Goal: Transaction & Acquisition: Download file/media

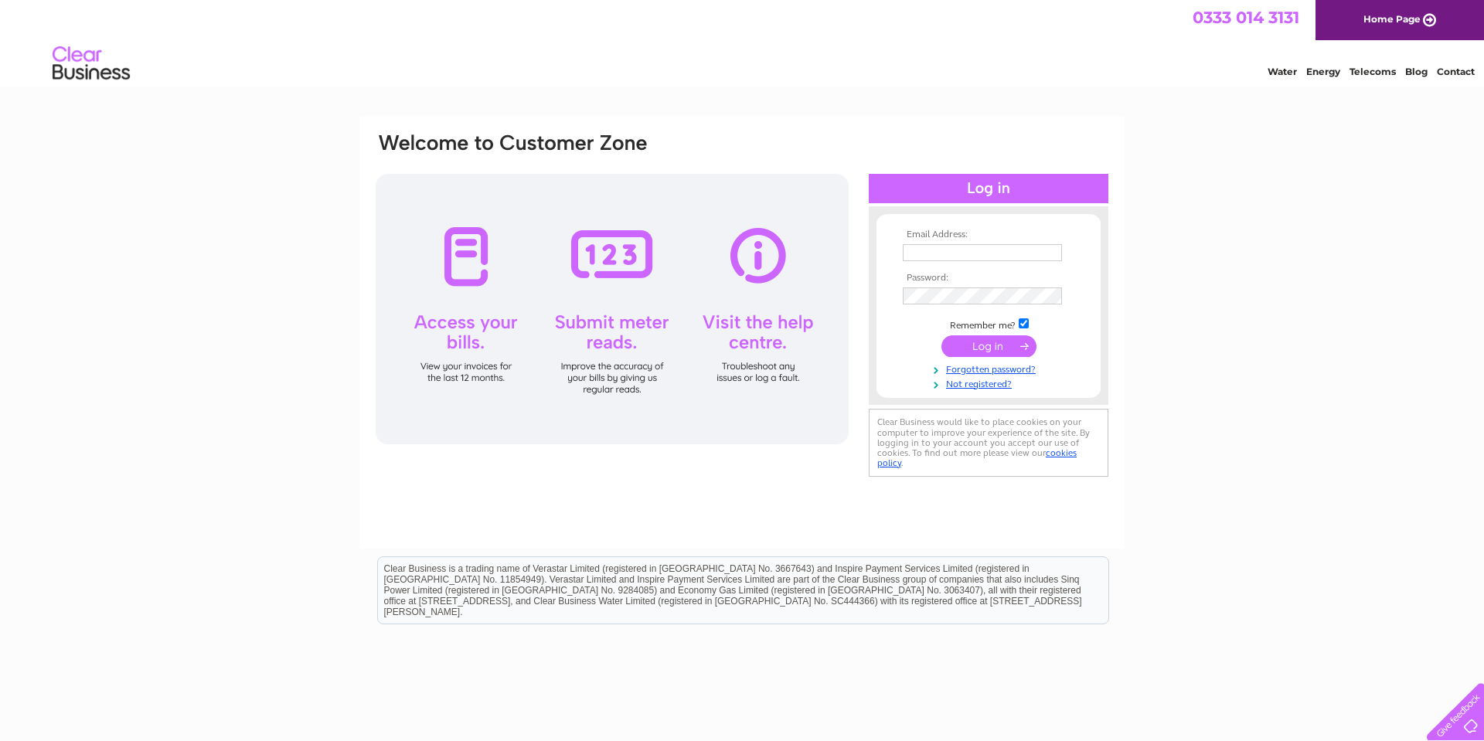
click at [962, 256] on input "text" at bounding box center [982, 252] width 159 height 17
type input "[EMAIL_ADDRESS][DOMAIN_NAME]"
click at [996, 347] on input "submit" at bounding box center [989, 348] width 95 height 22
click at [987, 383] on link "Forgotten password?" at bounding box center [990, 383] width 175 height 15
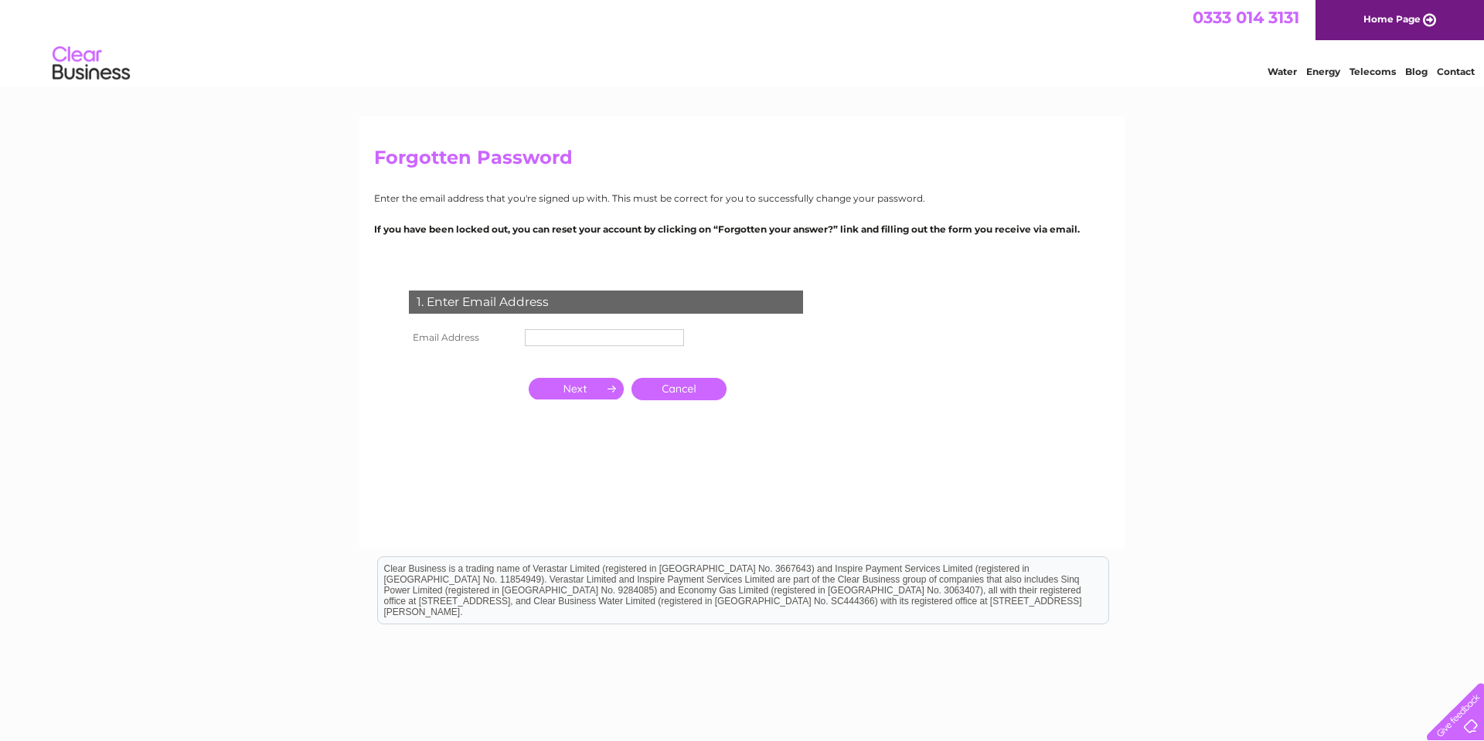
click at [651, 338] on input "text" at bounding box center [604, 337] width 159 height 17
type input "tsozen@gmail.com"
click at [586, 390] on input "button" at bounding box center [576, 389] width 95 height 22
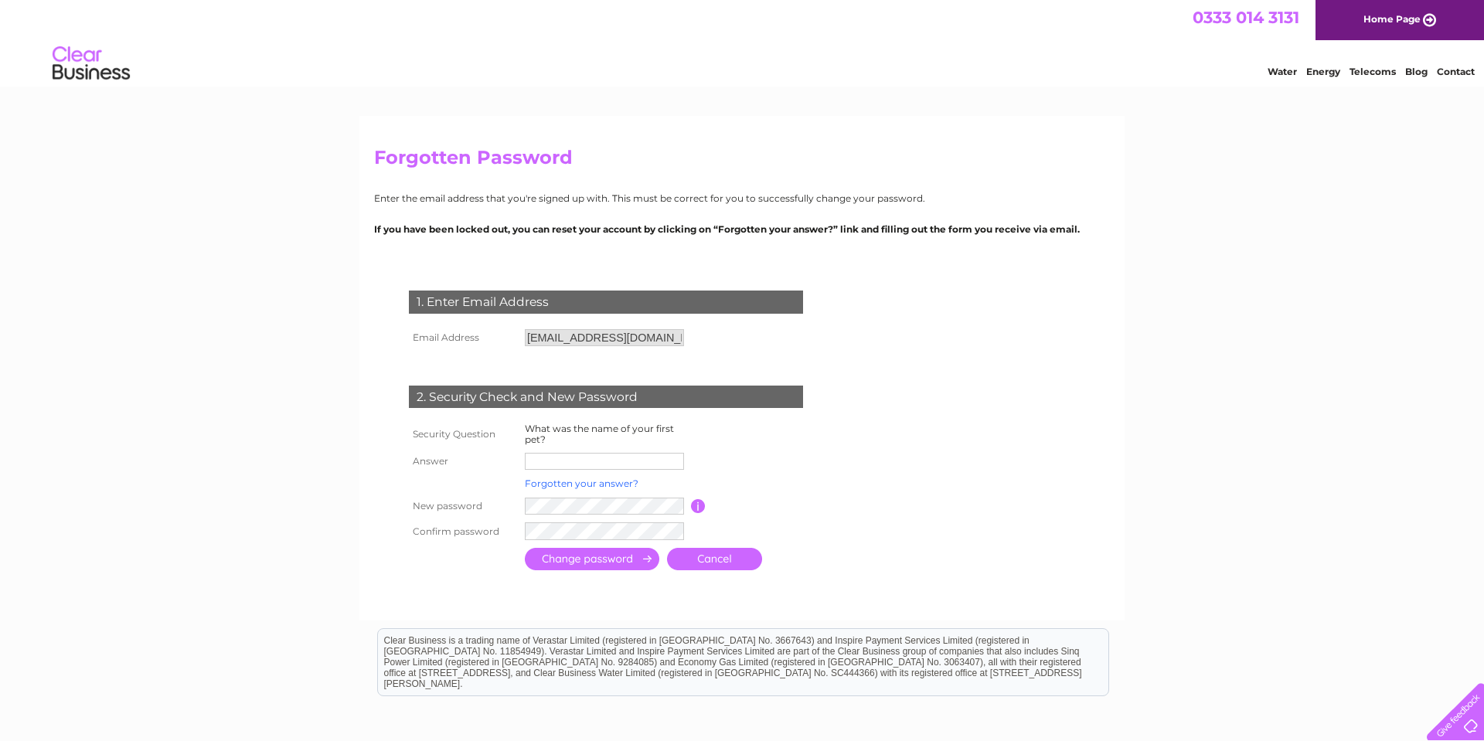
click at [607, 486] on link "Forgotten your answer?" at bounding box center [582, 484] width 114 height 12
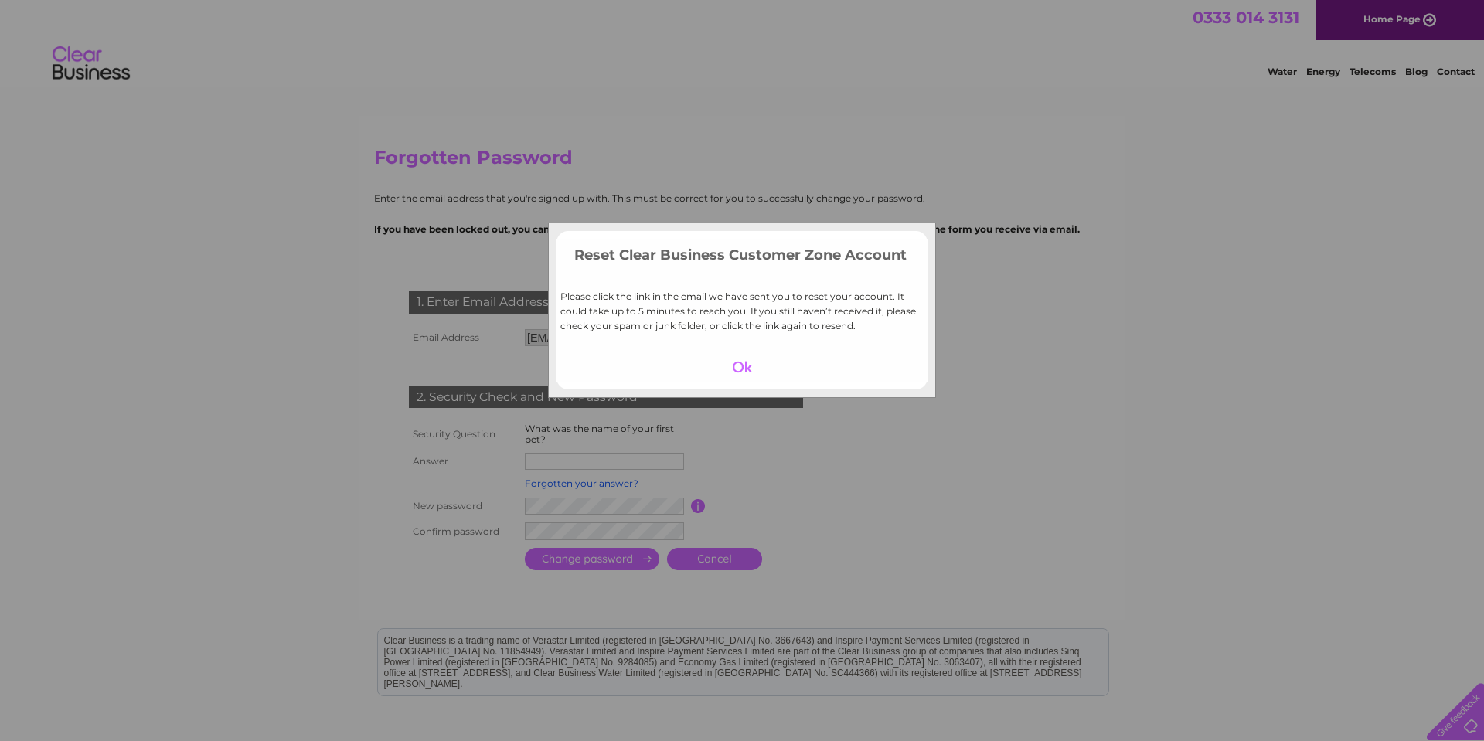
click at [743, 368] on div at bounding box center [742, 367] width 95 height 22
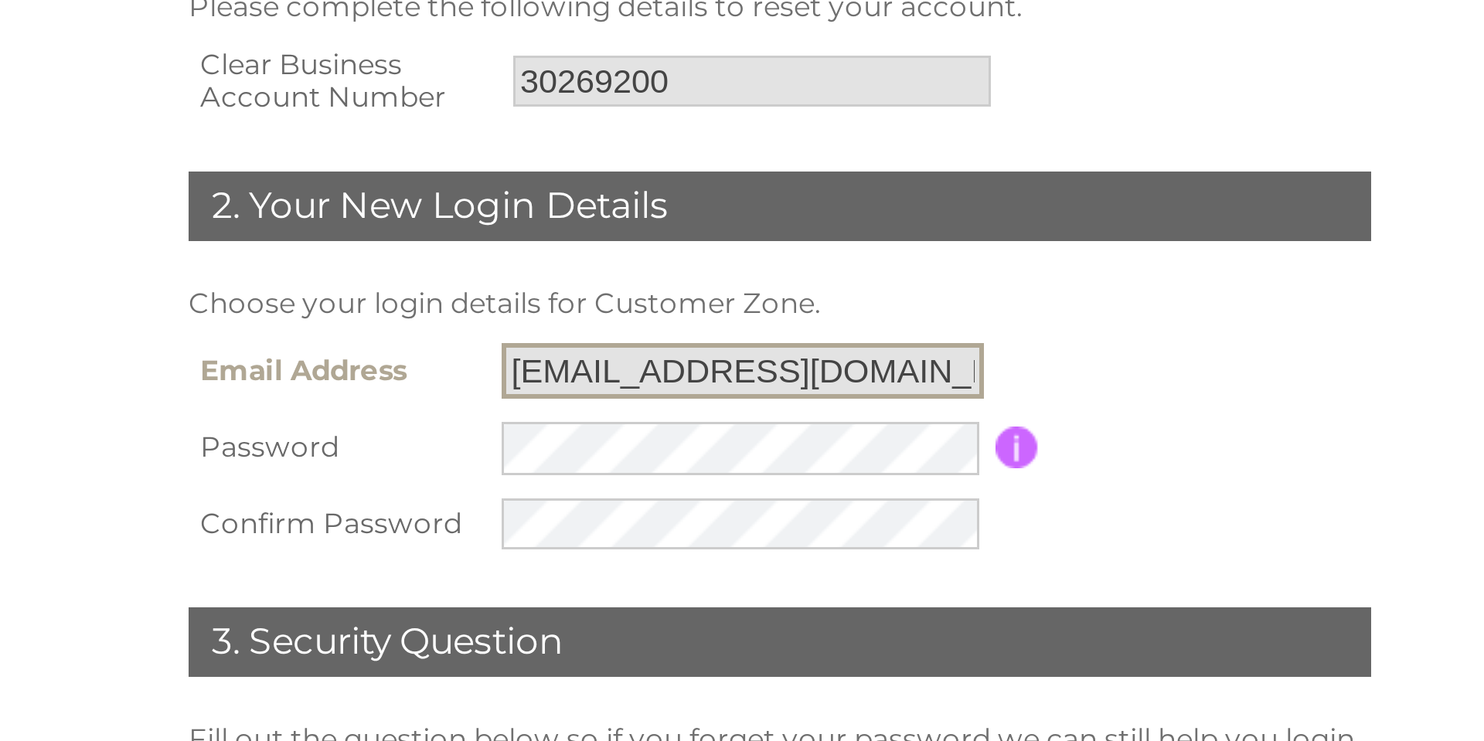
drag, startPoint x: 754, startPoint y: 404, endPoint x: 651, endPoint y: 409, distance: 103.0
click at [651, 409] on input "[EMAIL_ADDRESS][DOMAIN_NAME]" at bounding box center [729, 403] width 161 height 19
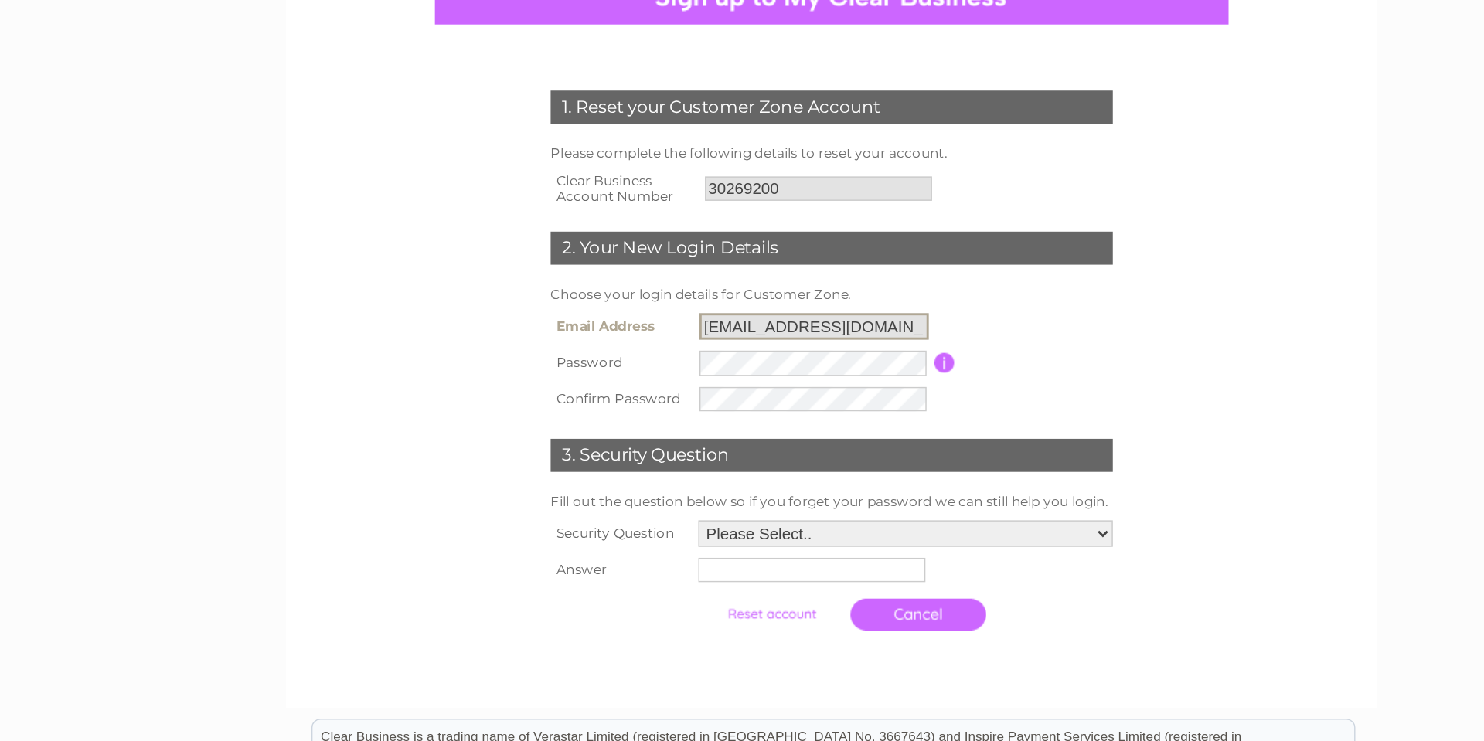
scroll to position [89, 0]
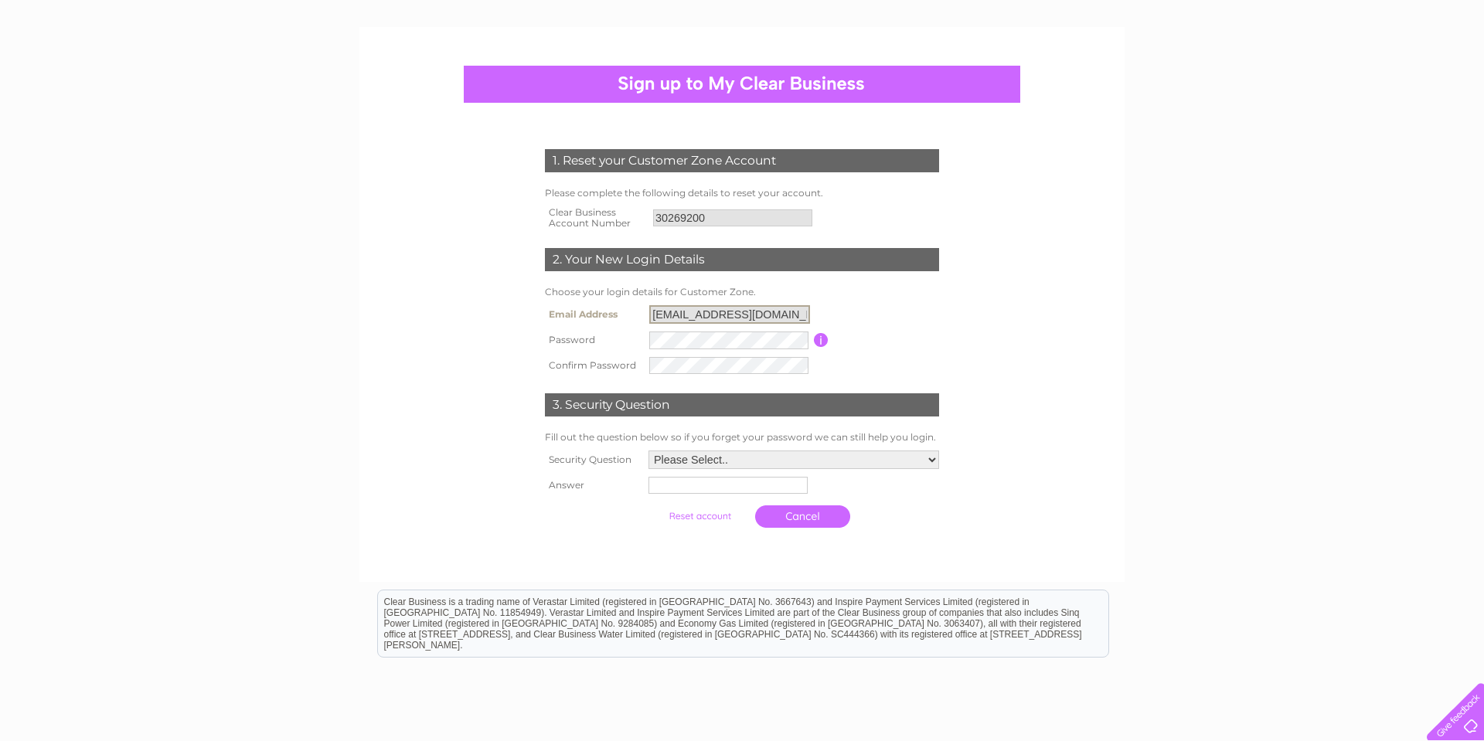
click at [929, 459] on select "Please Select.. In what town or city was your first job? In what town or city d…" at bounding box center [794, 460] width 291 height 19
select select "1"
click at [647, 451] on select "Please Select.. In what town or city was your first job? In what town or city d…" at bounding box center [793, 459] width 292 height 20
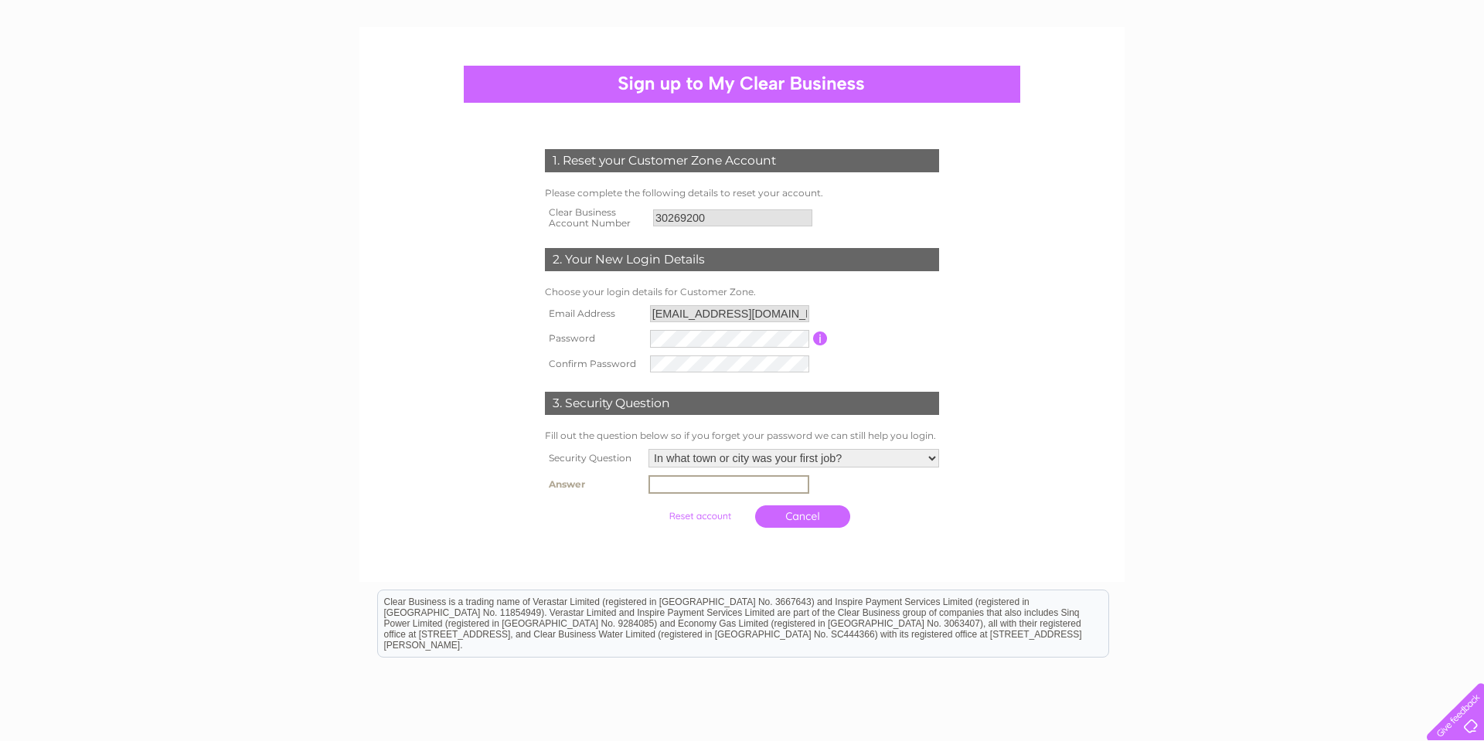
click at [729, 486] on input "text" at bounding box center [729, 484] width 161 height 19
type input "Istanbul"
click at [652, 506] on input "submit" at bounding box center [699, 517] width 95 height 22
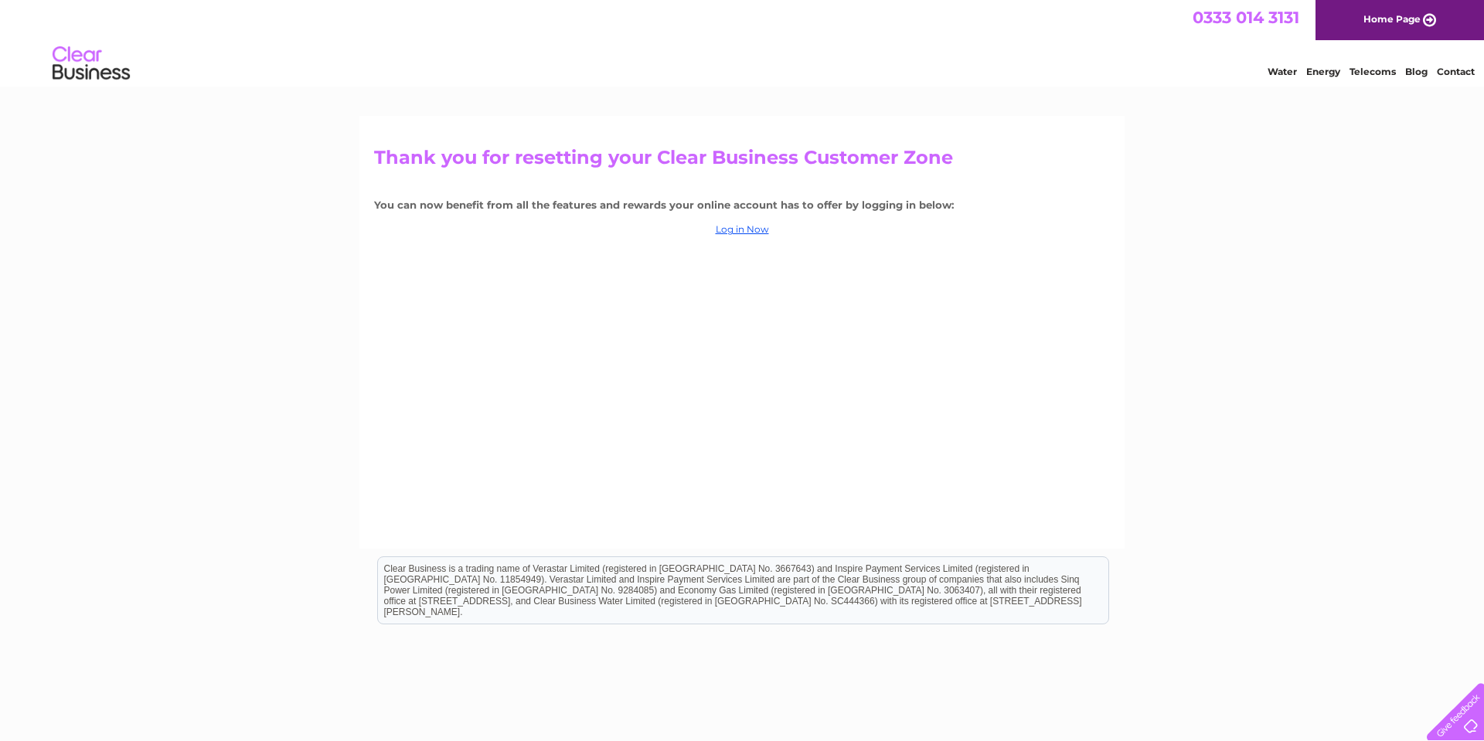
drag, startPoint x: 736, startPoint y: 230, endPoint x: 772, endPoint y: 275, distance: 57.7
click at [736, 230] on link "Log in Now" at bounding box center [742, 229] width 53 height 12
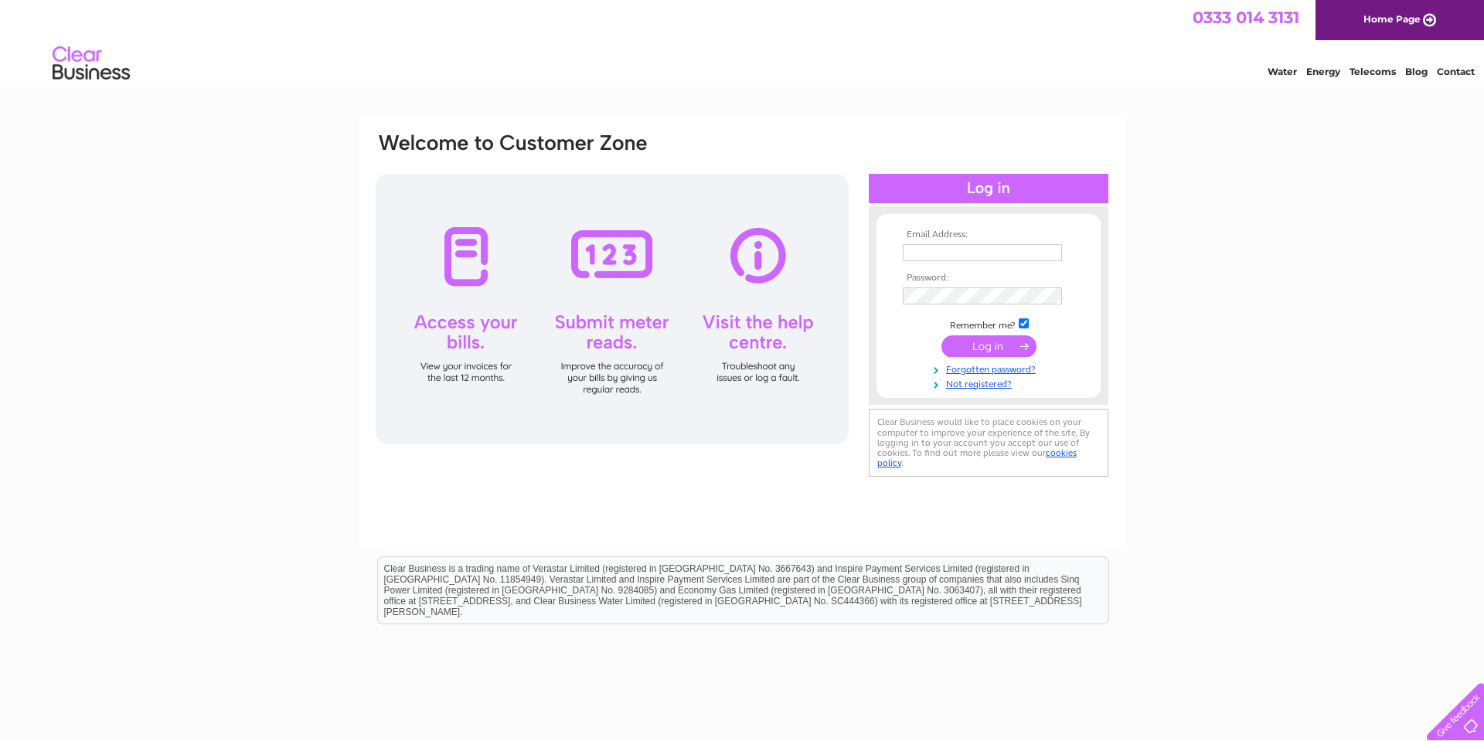
click at [961, 251] on input "text" at bounding box center [982, 252] width 159 height 17
type input "tsozen@gmail.com"
click at [942, 337] on input "submit" at bounding box center [989, 348] width 95 height 22
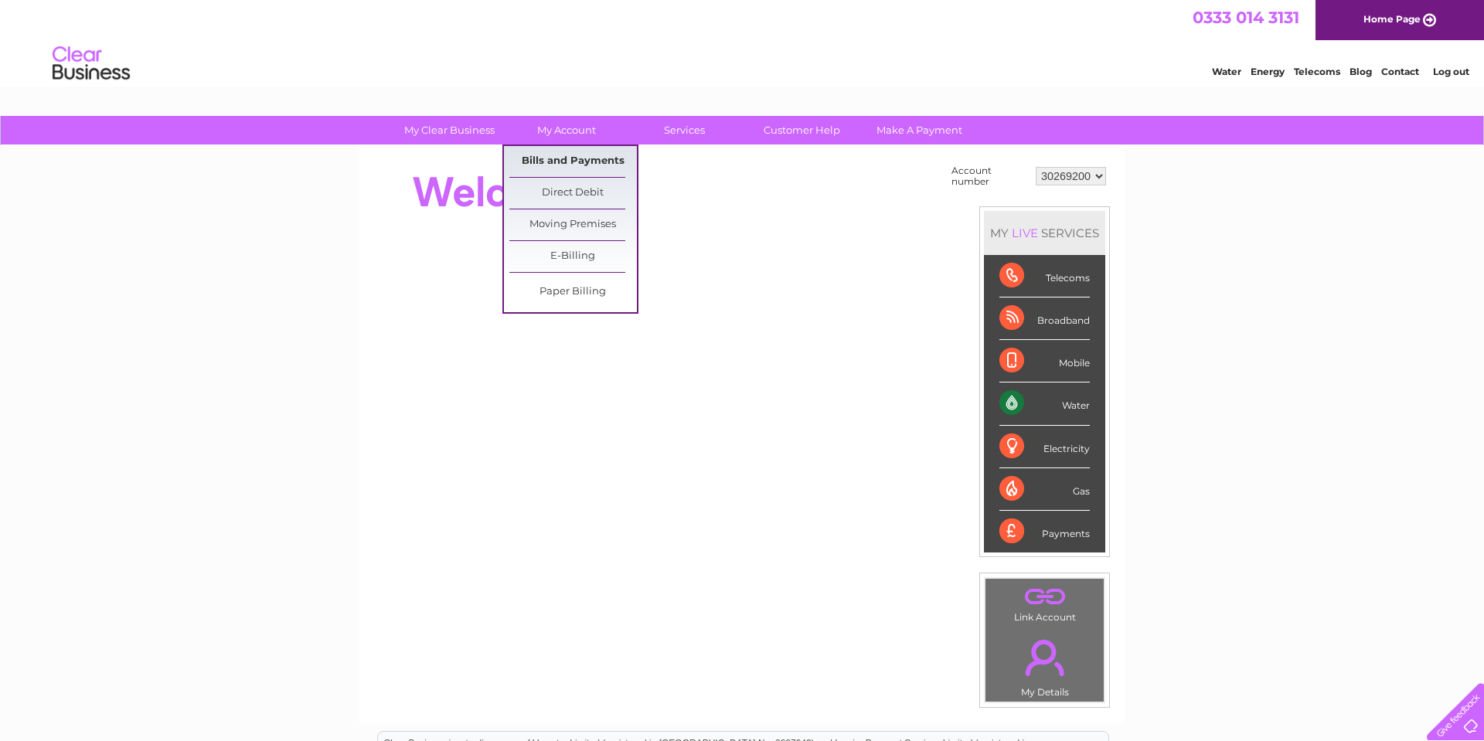
click at [566, 162] on link "Bills and Payments" at bounding box center [573, 161] width 128 height 31
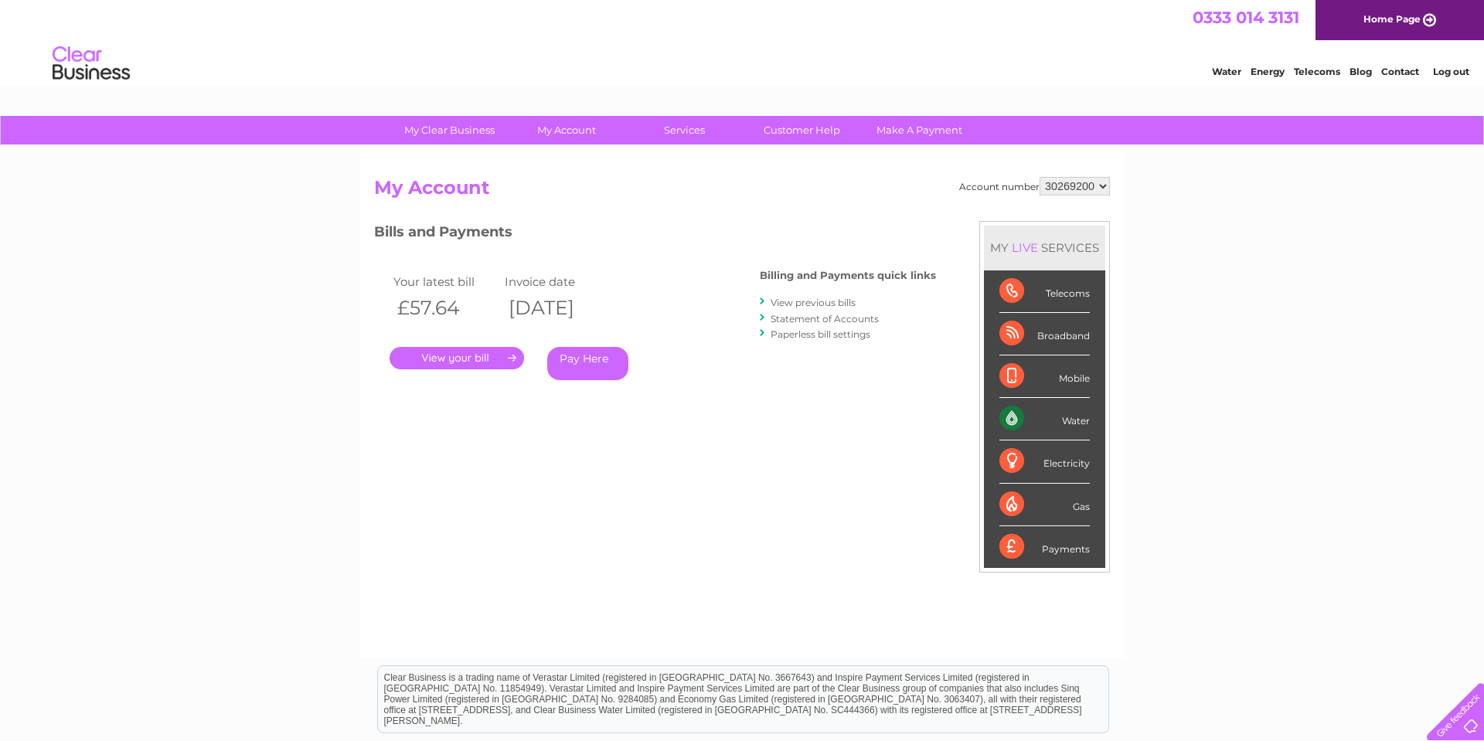
click at [822, 300] on link "View previous bills" at bounding box center [813, 303] width 85 height 12
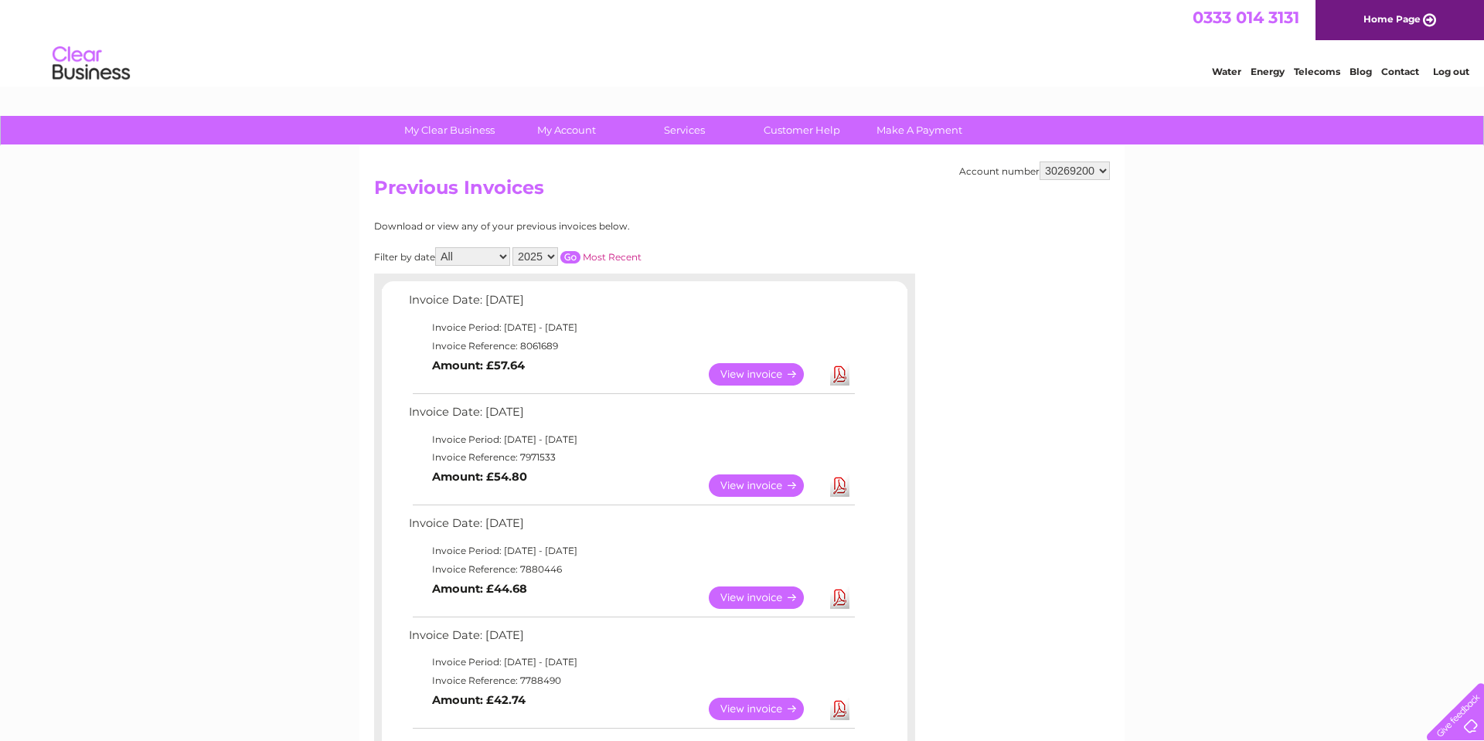
click at [506, 256] on select "All January February March April May June July August September October Novembe…" at bounding box center [472, 256] width 75 height 19
click at [437, 247] on select "All January February March April May June July August September October Novembe…" at bounding box center [472, 256] width 75 height 19
click at [552, 254] on select "2025 2024 2023" at bounding box center [536, 256] width 46 height 19
click at [514, 247] on select "2025 2024 2023" at bounding box center [536, 256] width 46 height 19
click at [568, 256] on input "button" at bounding box center [570, 257] width 20 height 12
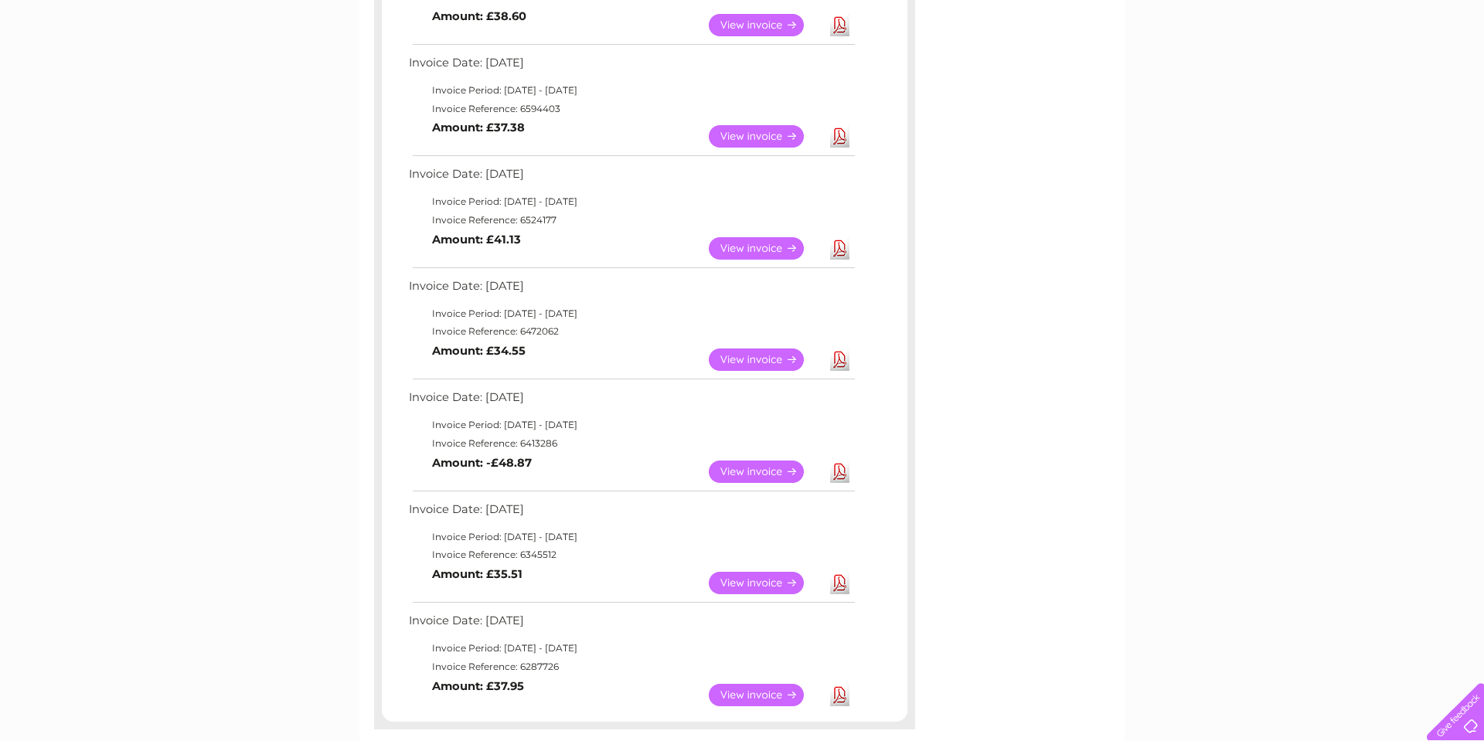
scroll to position [912, 0]
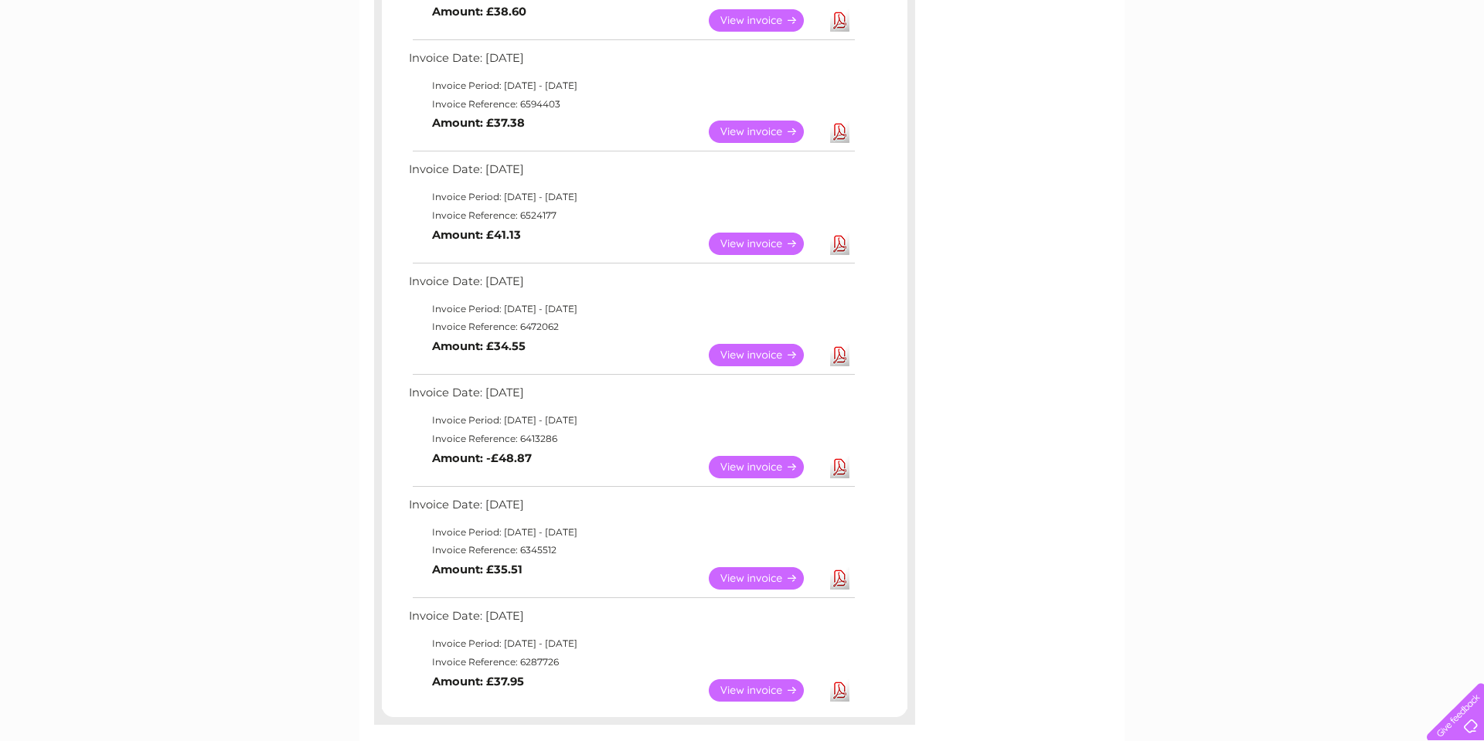
click at [838, 468] on link "Download" at bounding box center [839, 467] width 19 height 22
click at [846, 356] on link "Download" at bounding box center [839, 355] width 19 height 22
click at [837, 246] on link "Download" at bounding box center [839, 244] width 19 height 22
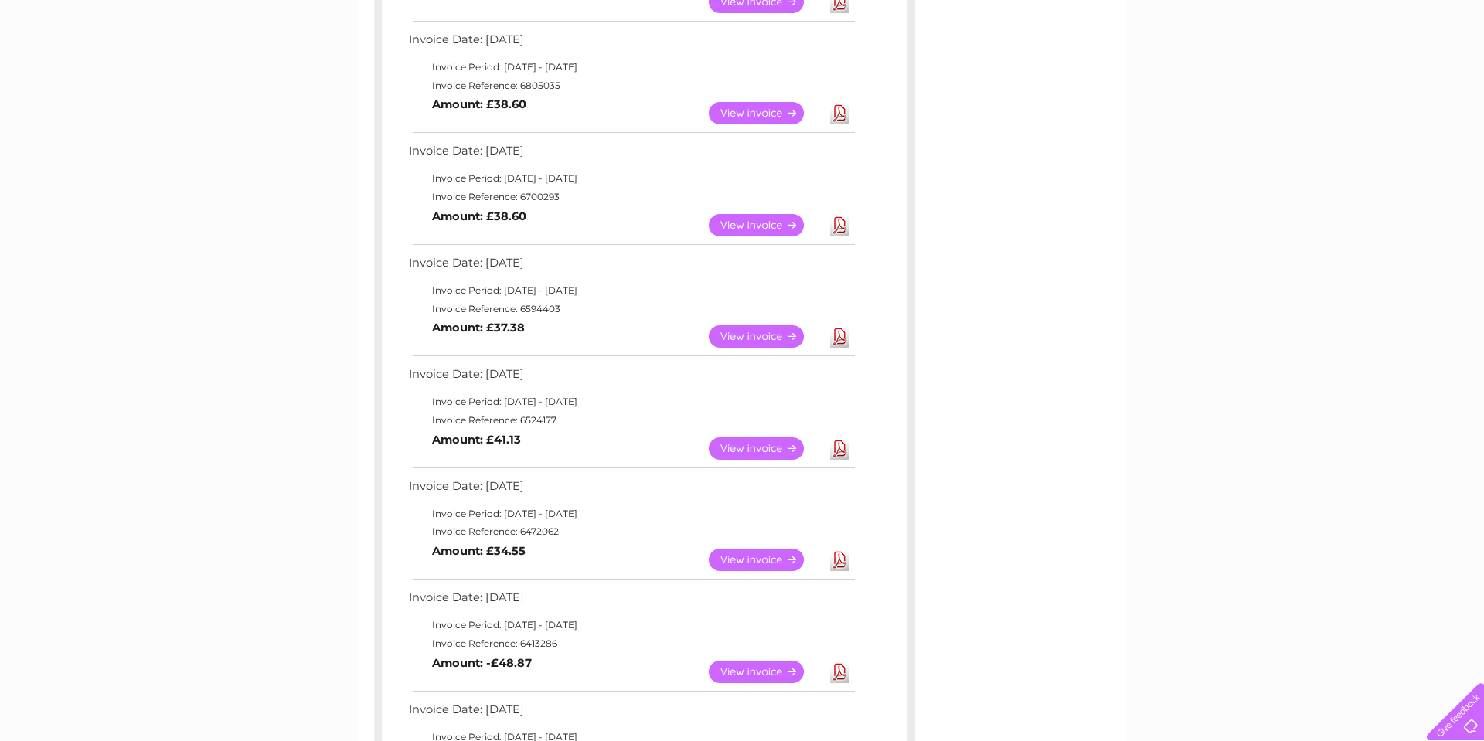
scroll to position [708, 0]
click at [841, 339] on link "Download" at bounding box center [839, 336] width 19 height 22
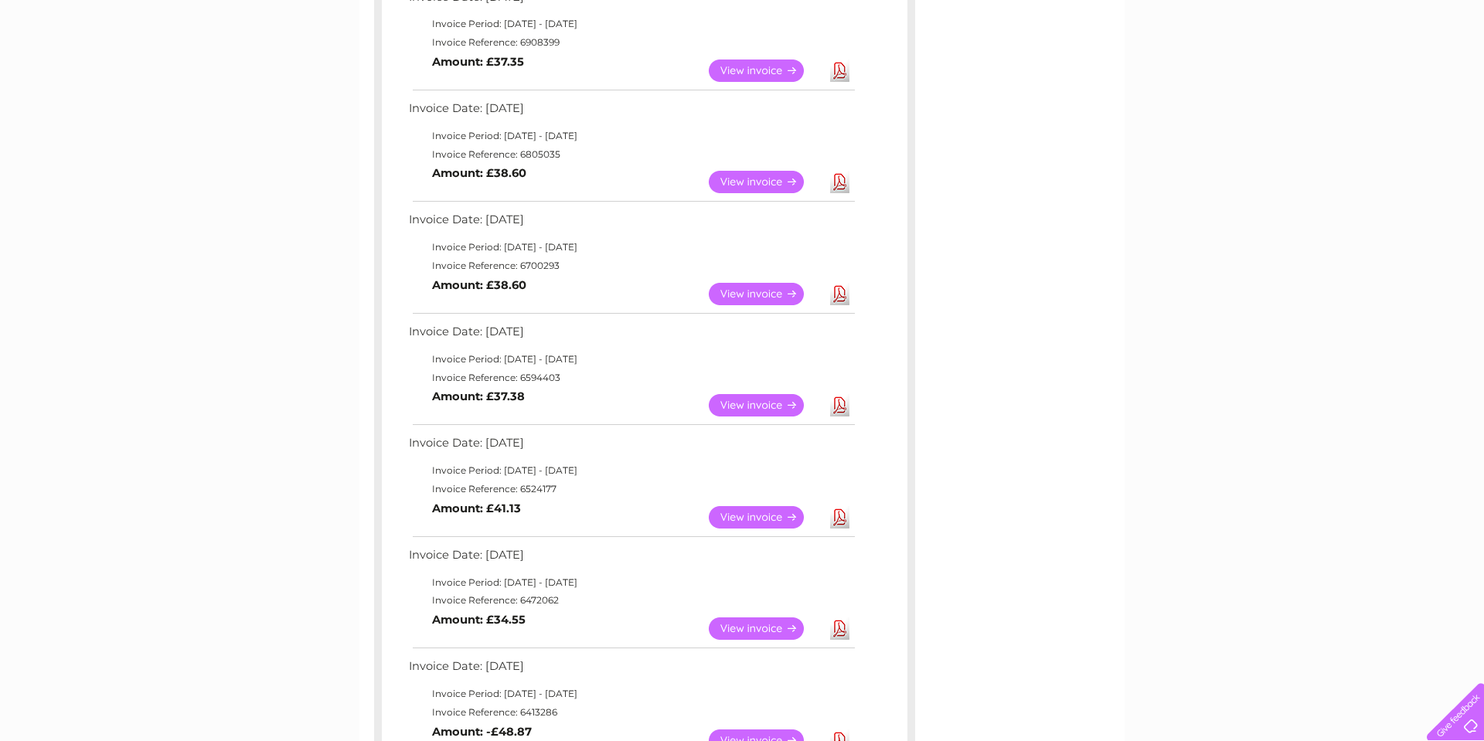
scroll to position [568, 0]
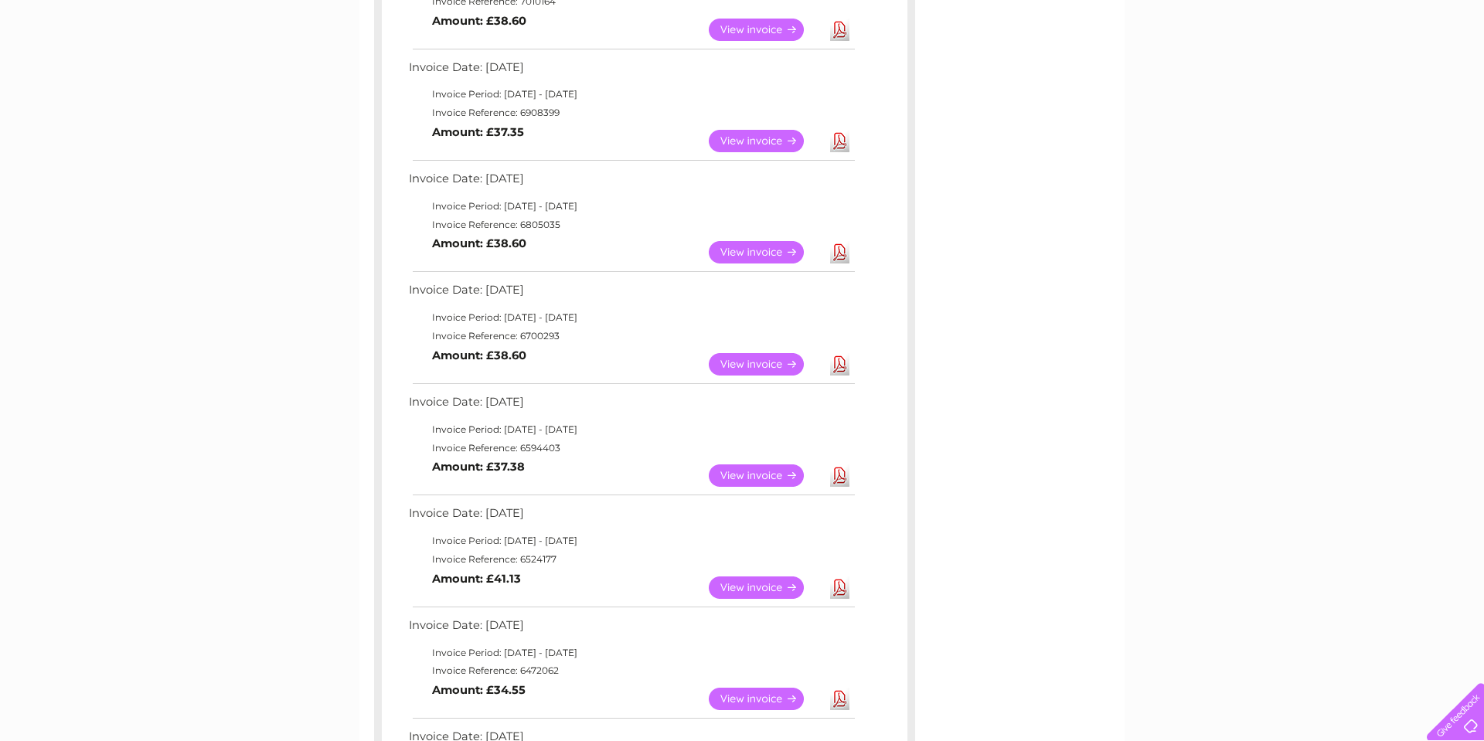
click at [842, 367] on link "Download" at bounding box center [839, 364] width 19 height 22
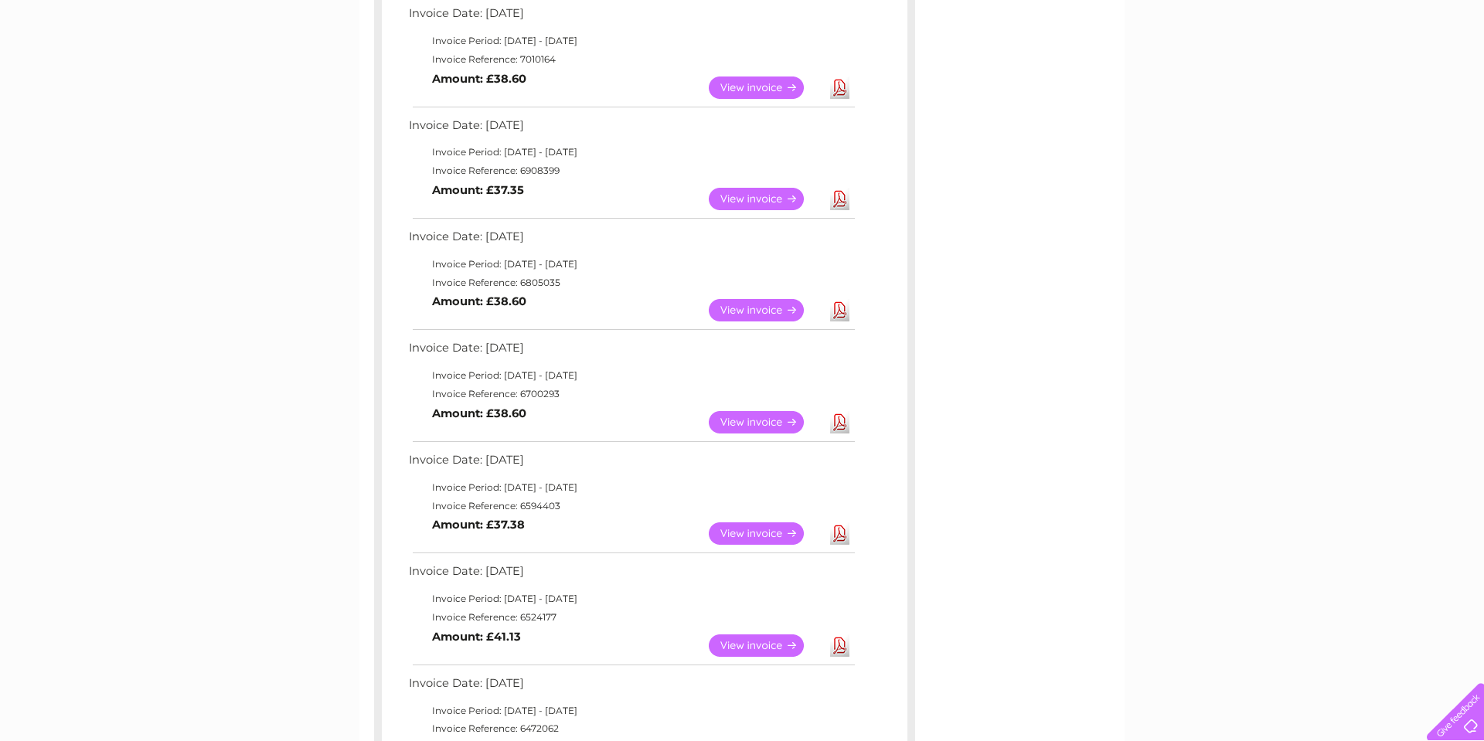
scroll to position [508, 0]
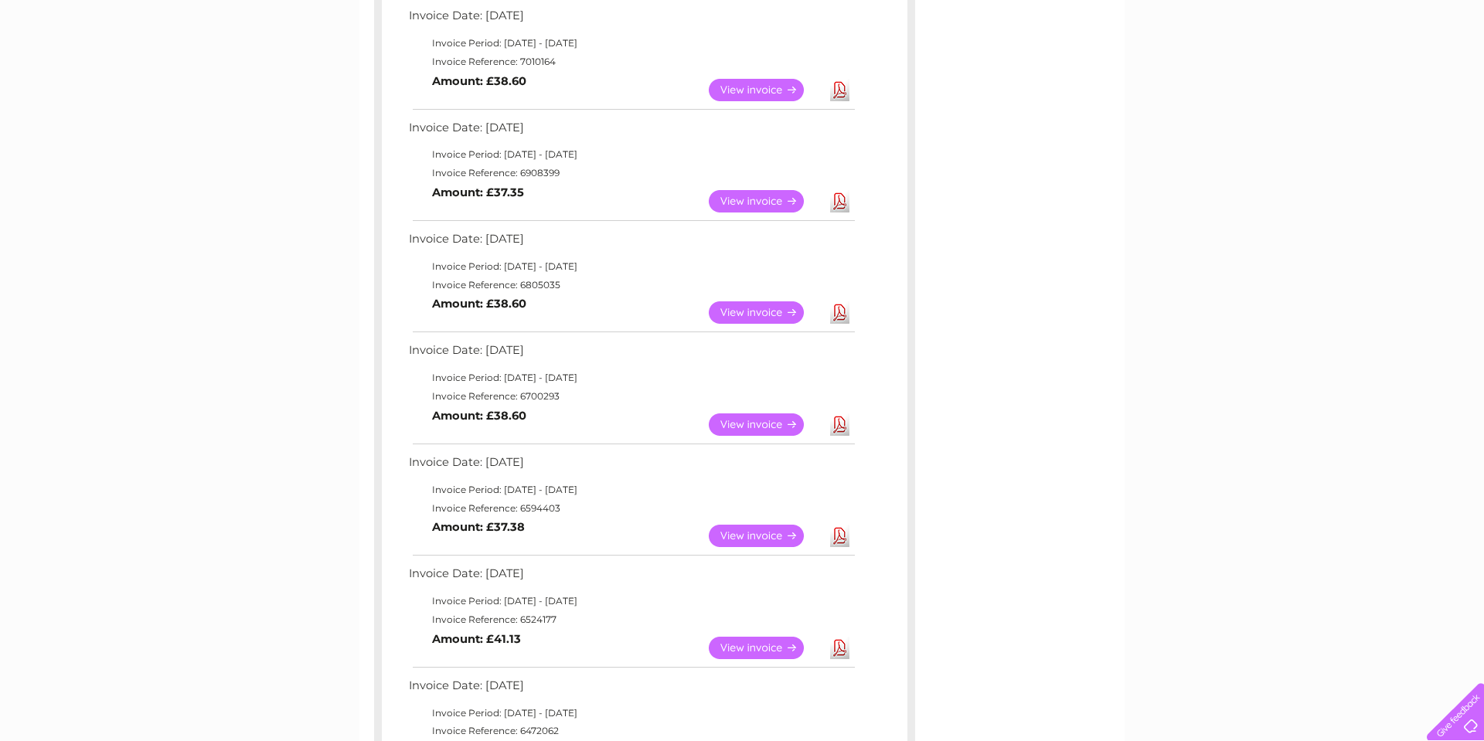
click at [840, 313] on link "Download" at bounding box center [839, 312] width 19 height 22
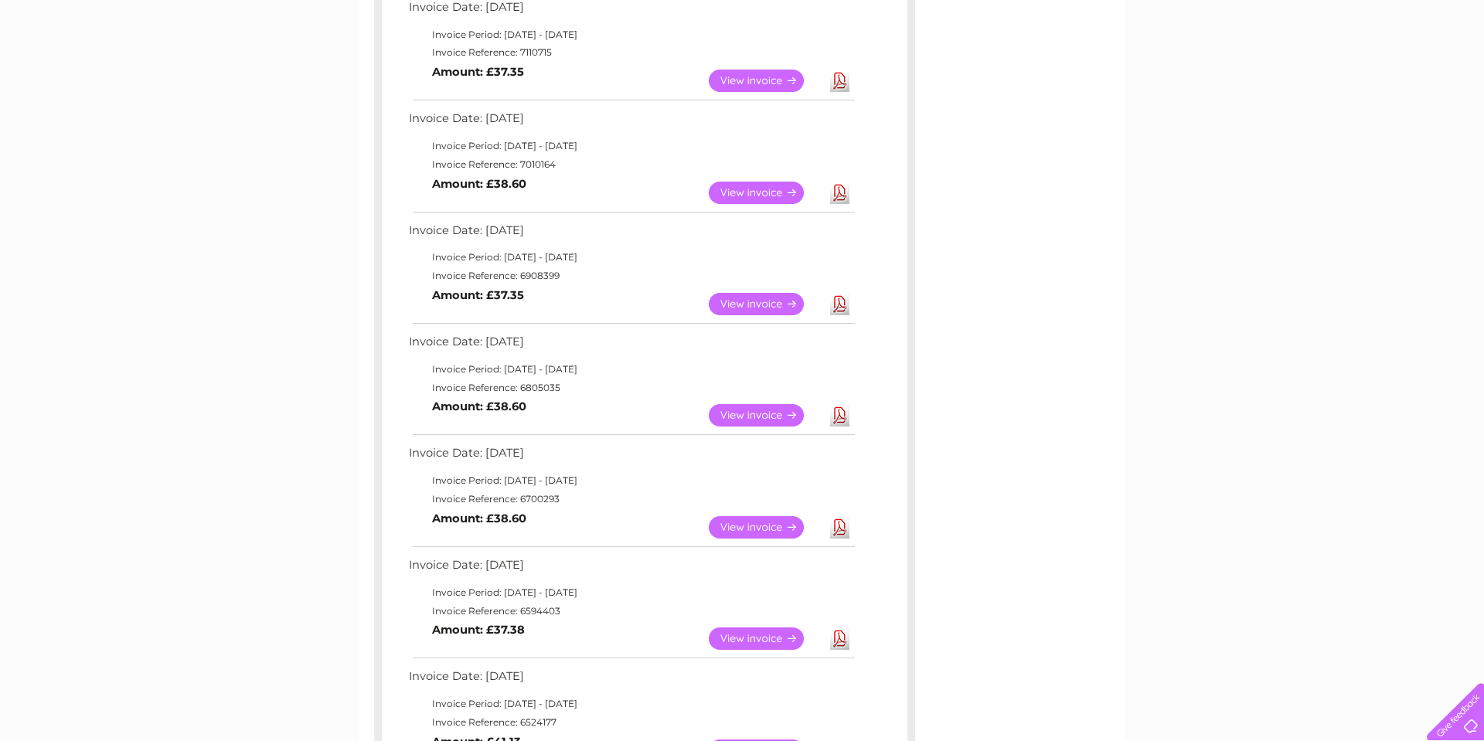
scroll to position [396, 0]
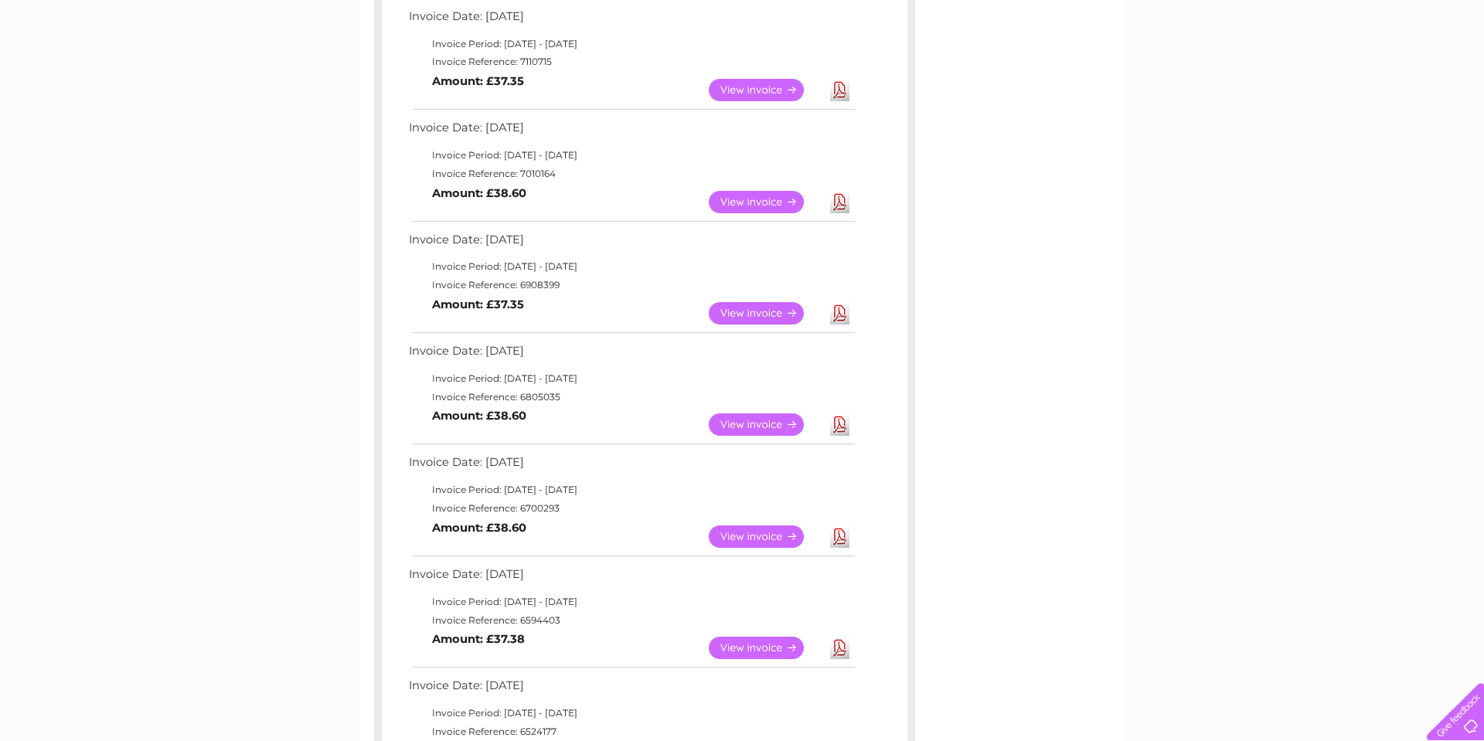
click at [837, 314] on link "Download" at bounding box center [839, 313] width 19 height 22
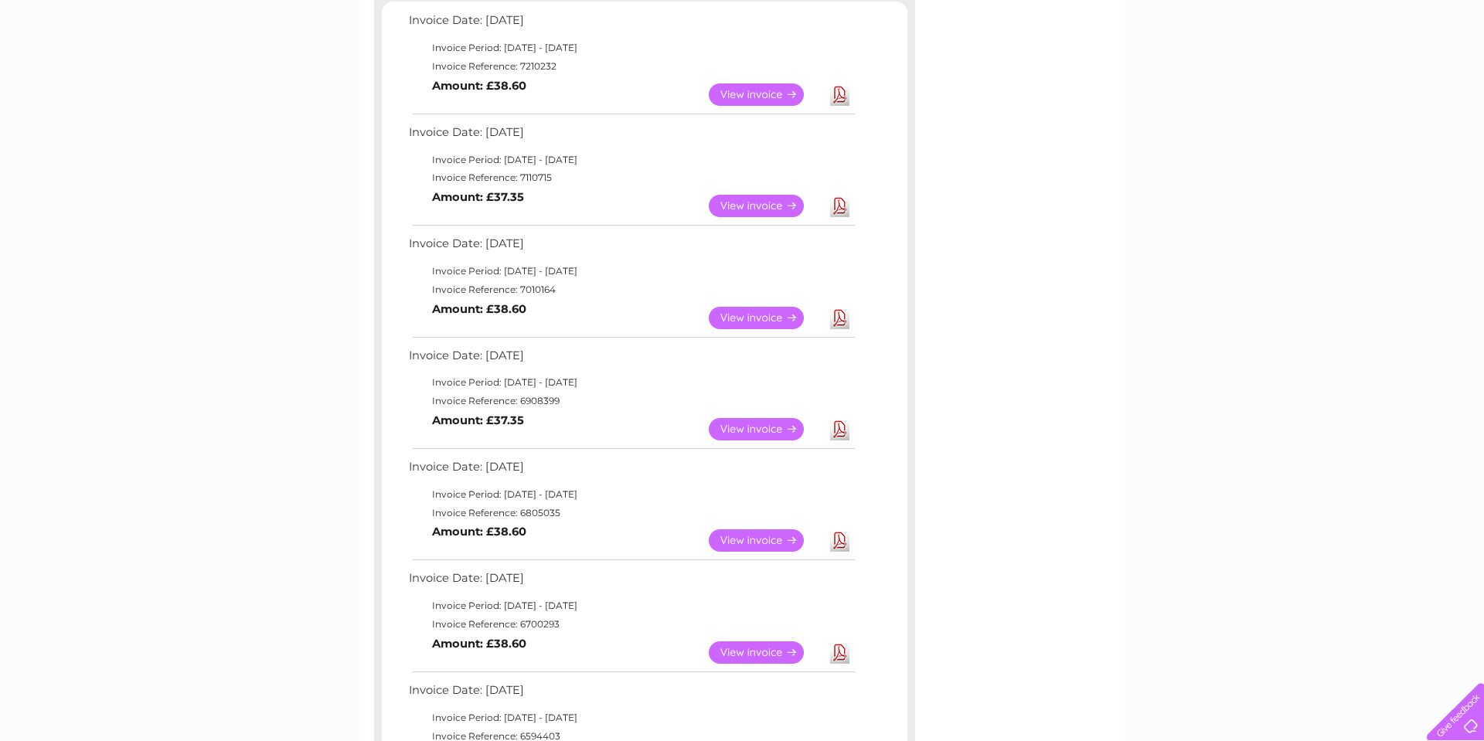
scroll to position [276, 0]
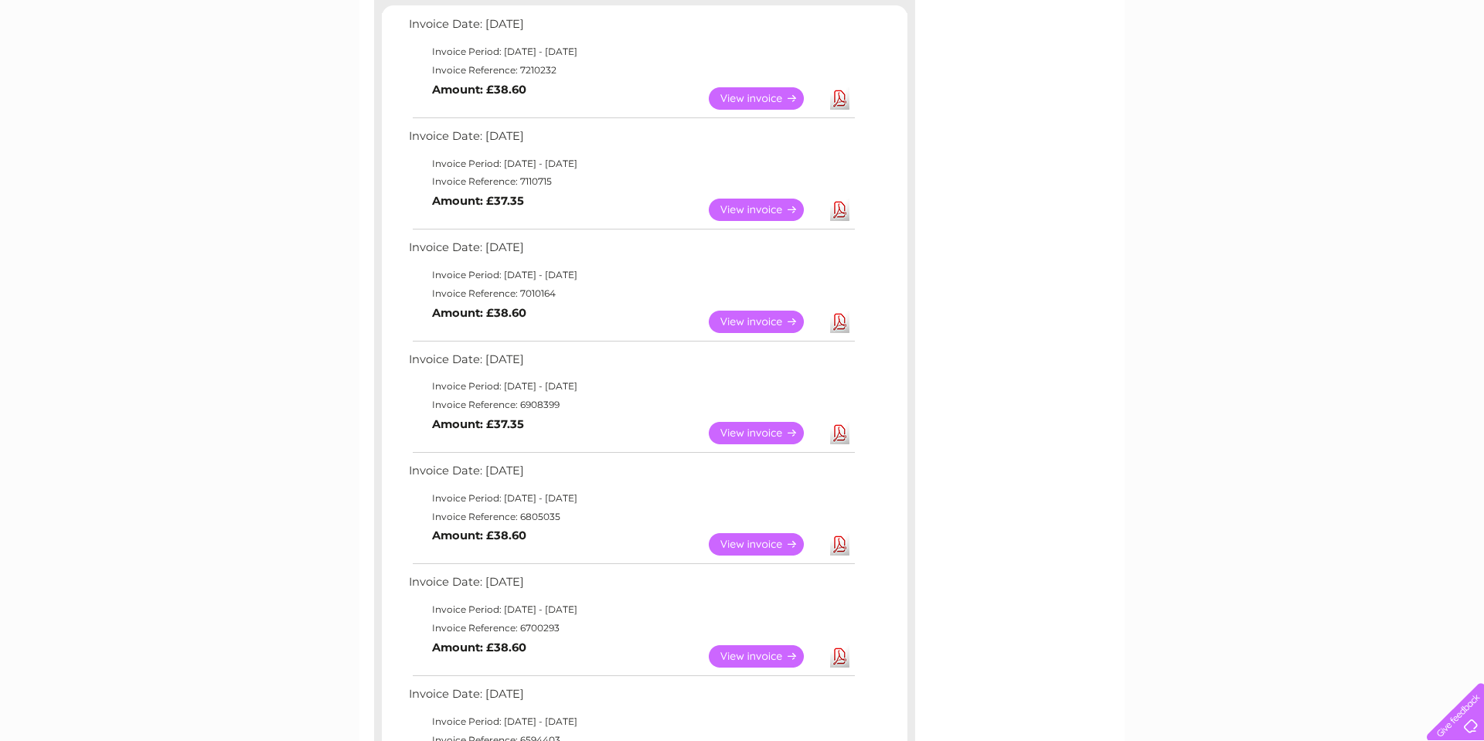
click at [839, 322] on link "Download" at bounding box center [839, 322] width 19 height 22
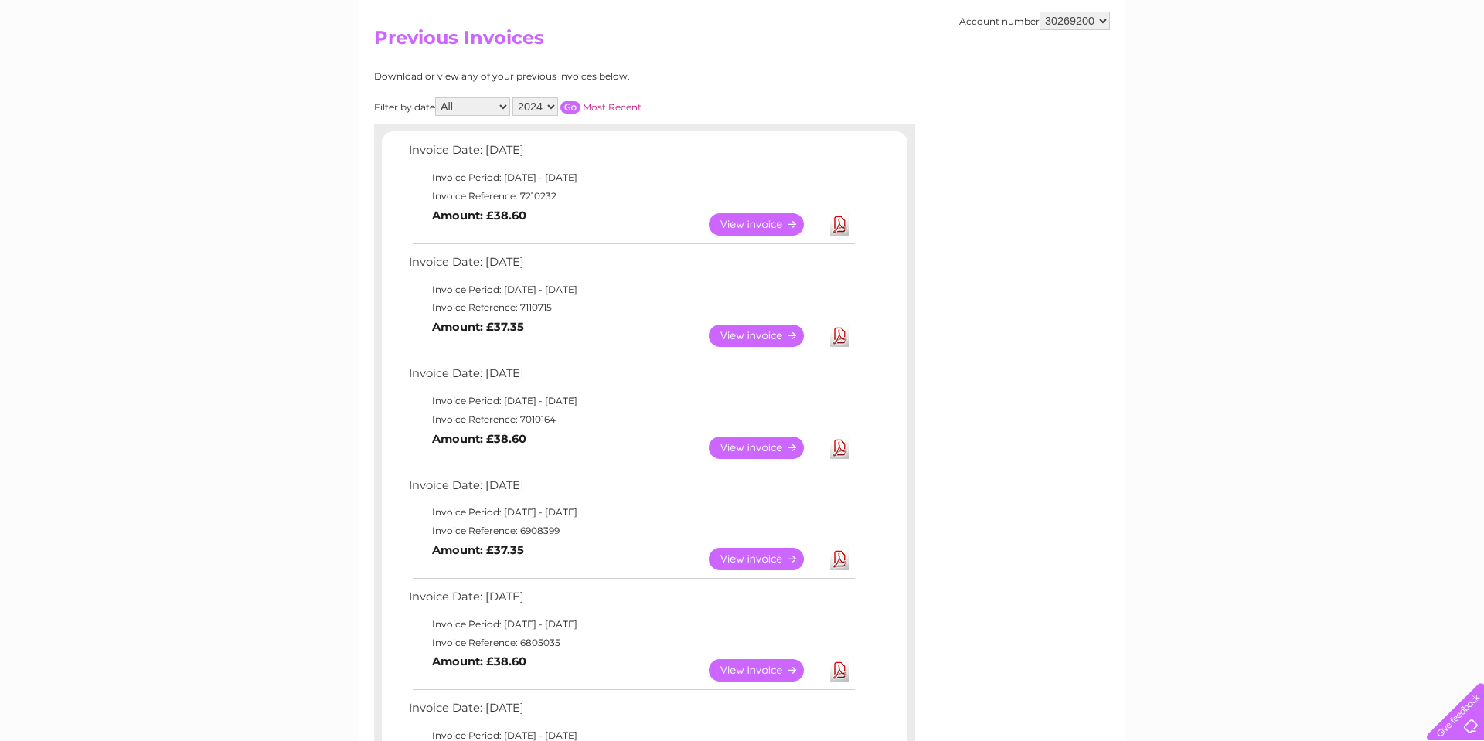
scroll to position [147, 0]
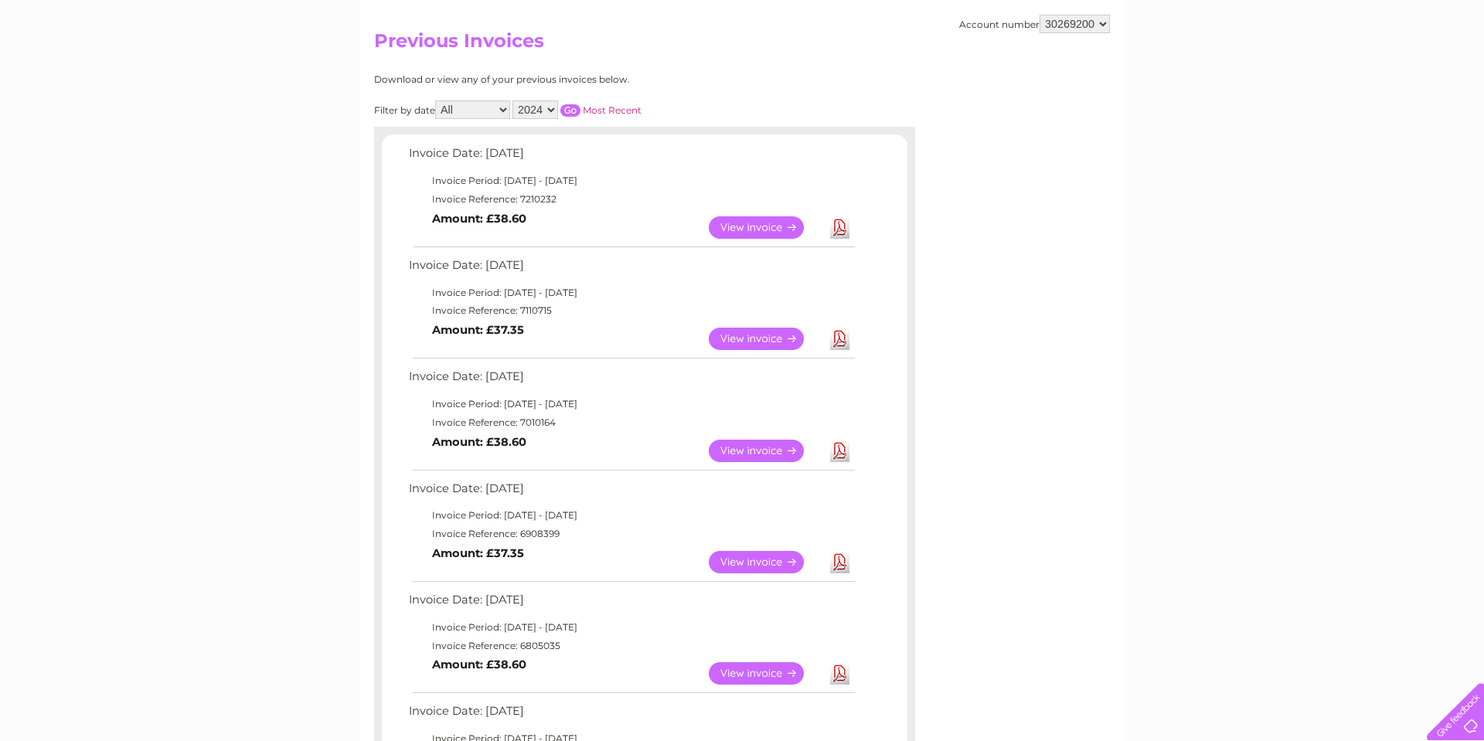
click at [842, 339] on link "Download" at bounding box center [839, 339] width 19 height 22
click at [841, 227] on link "Download" at bounding box center [839, 227] width 19 height 22
click at [550, 108] on select "2025 2024 2023" at bounding box center [536, 109] width 46 height 19
select select "2025"
click at [514, 100] on select "2025 2024 2023" at bounding box center [536, 109] width 46 height 19
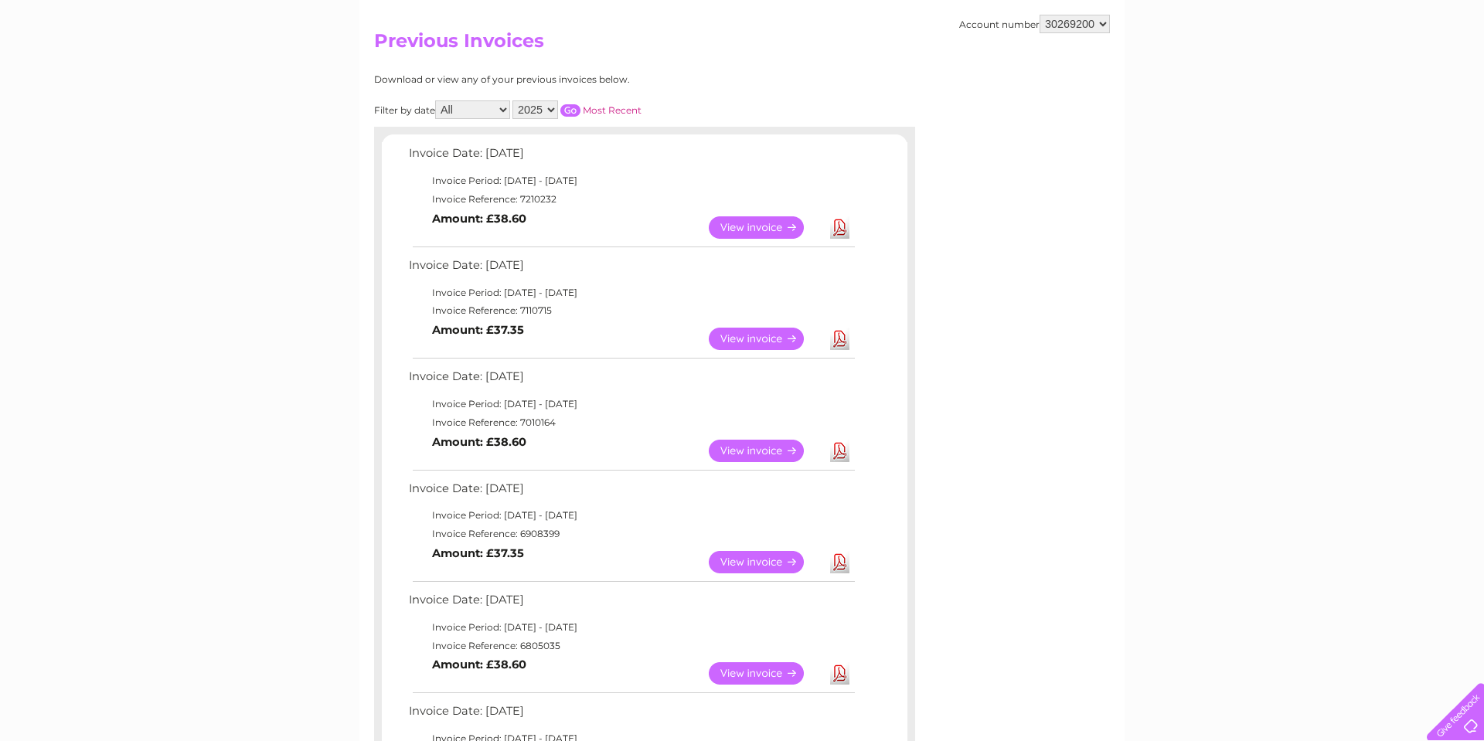
click at [571, 108] on input "button" at bounding box center [570, 110] width 20 height 12
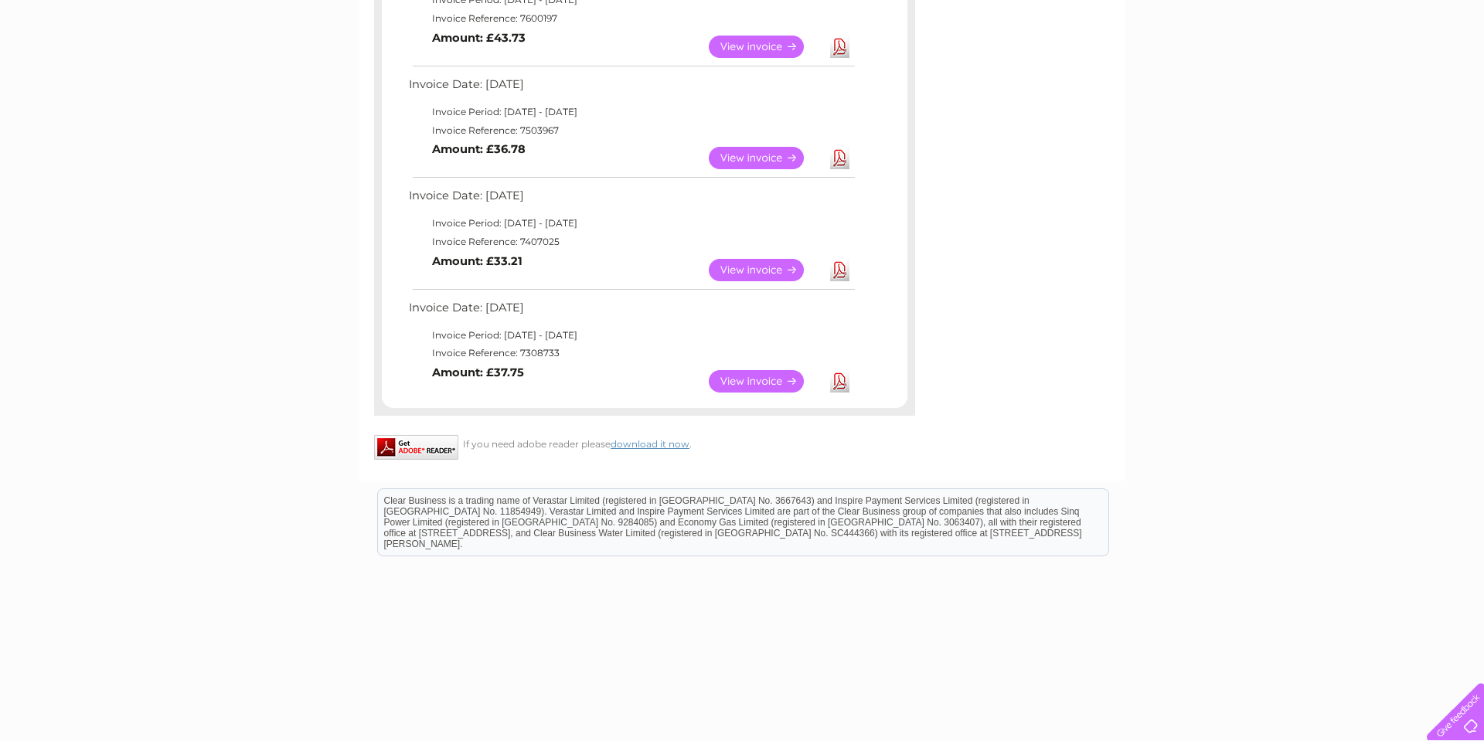
scroll to position [901, 0]
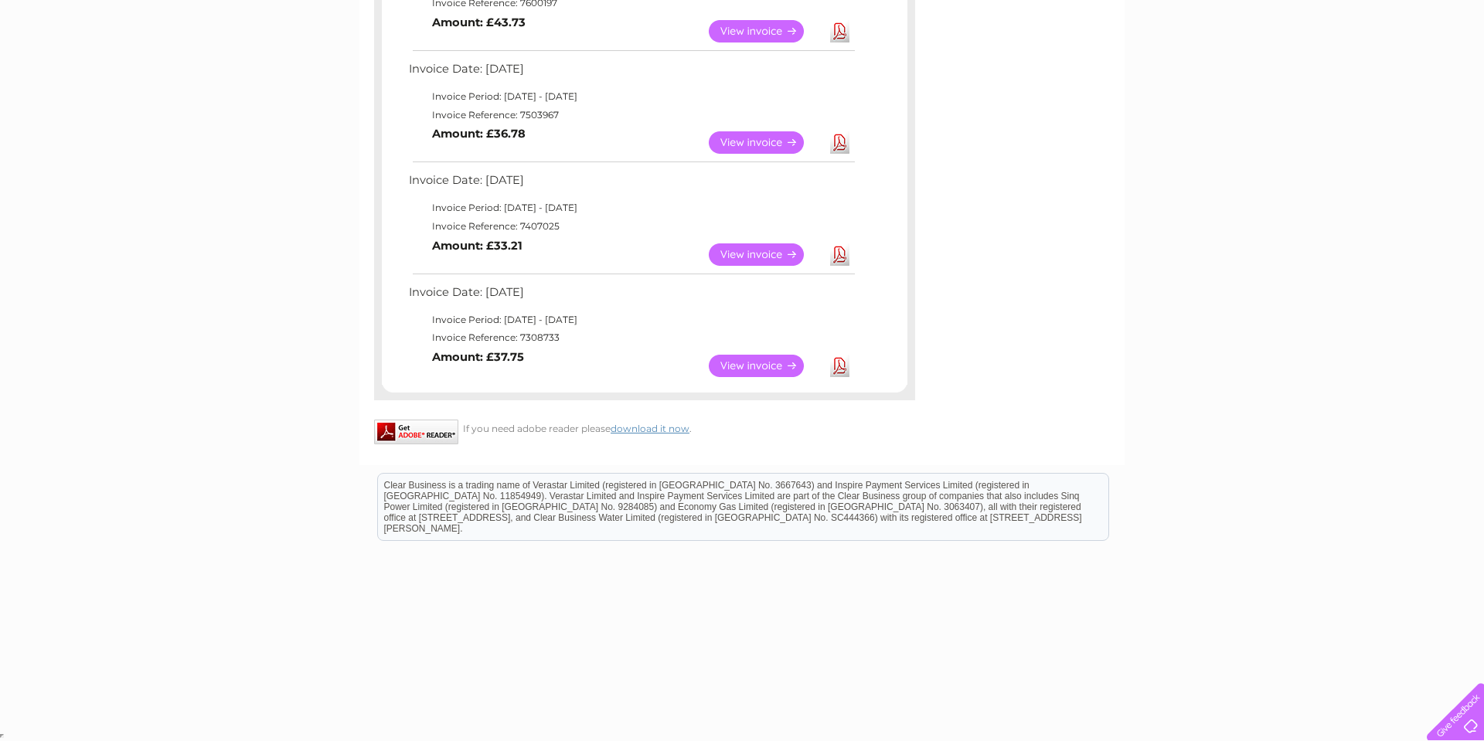
click at [836, 365] on link "Download" at bounding box center [839, 366] width 19 height 22
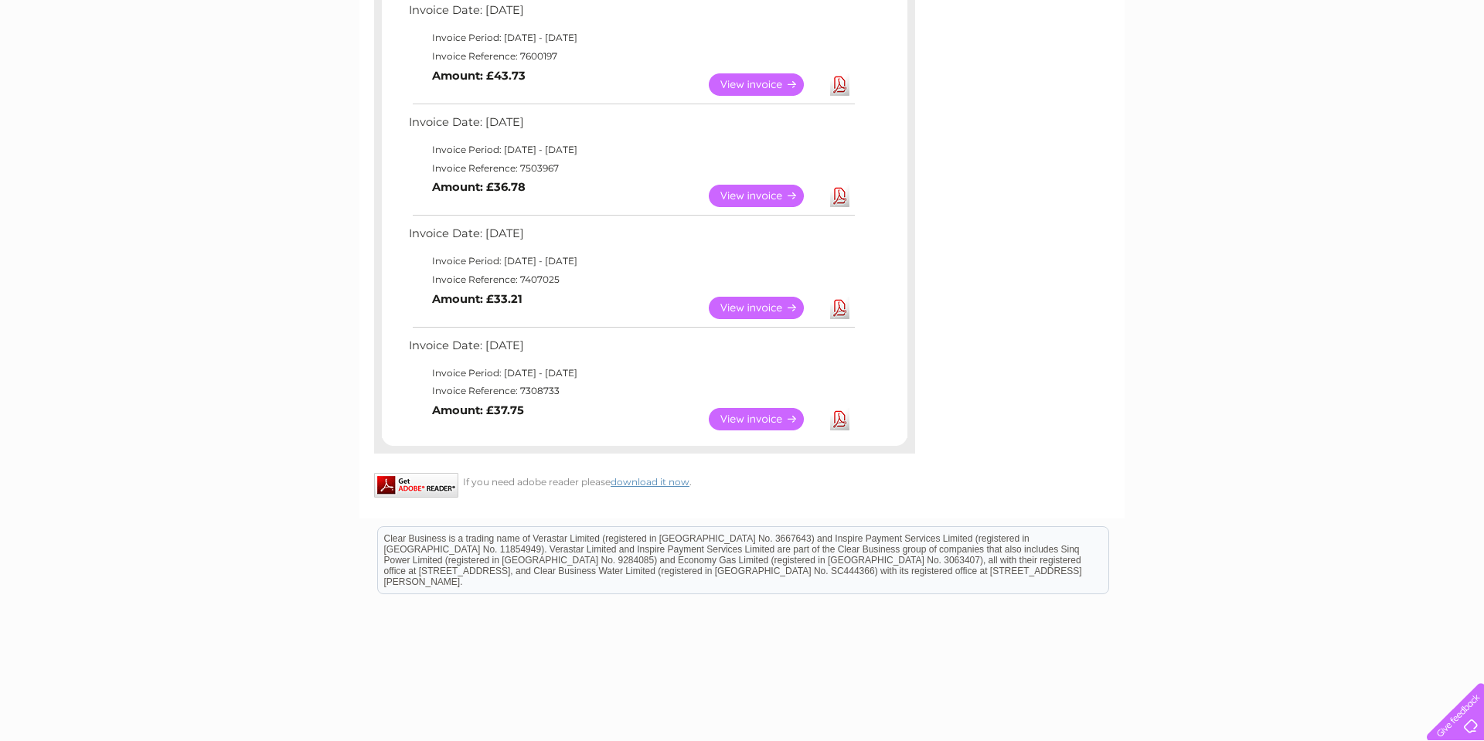
scroll to position [812, 0]
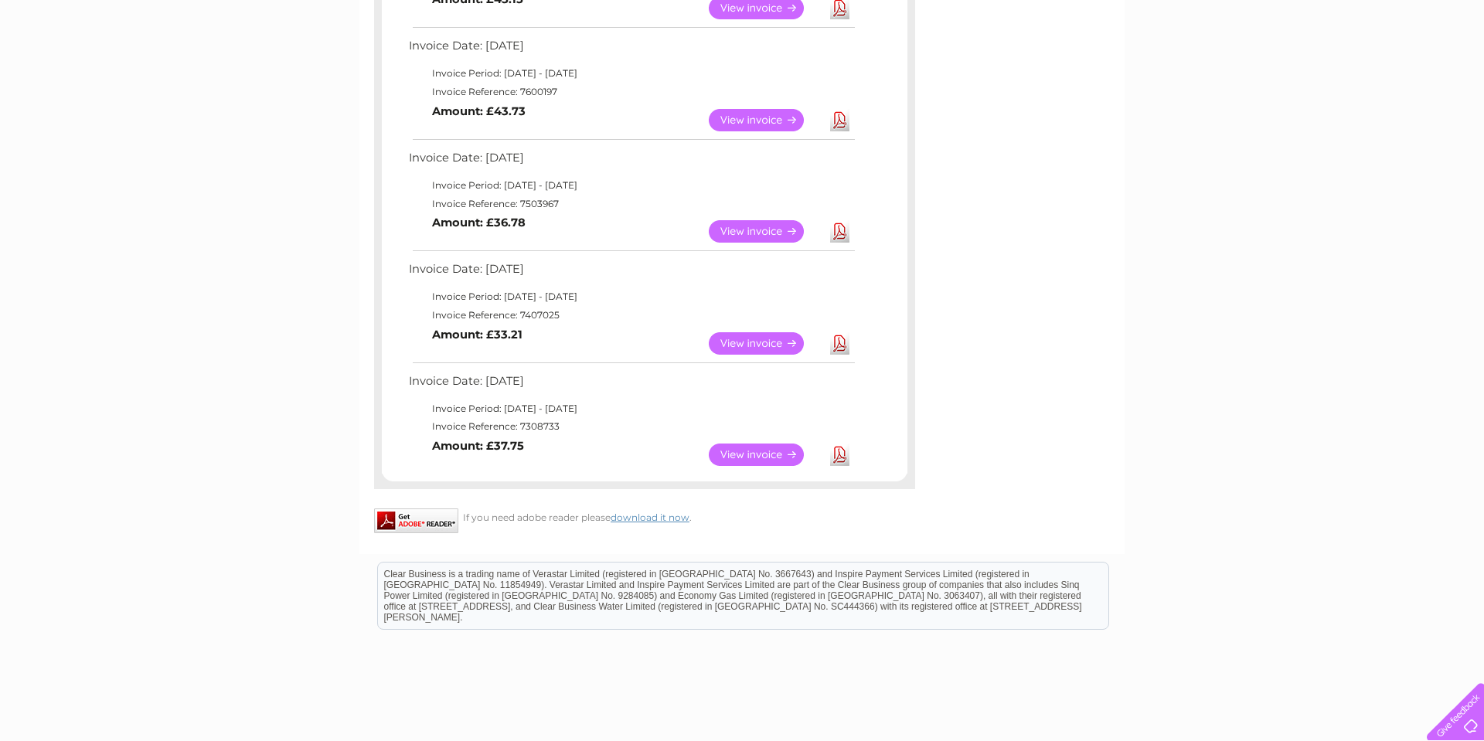
click at [841, 342] on link "Download" at bounding box center [839, 343] width 19 height 22
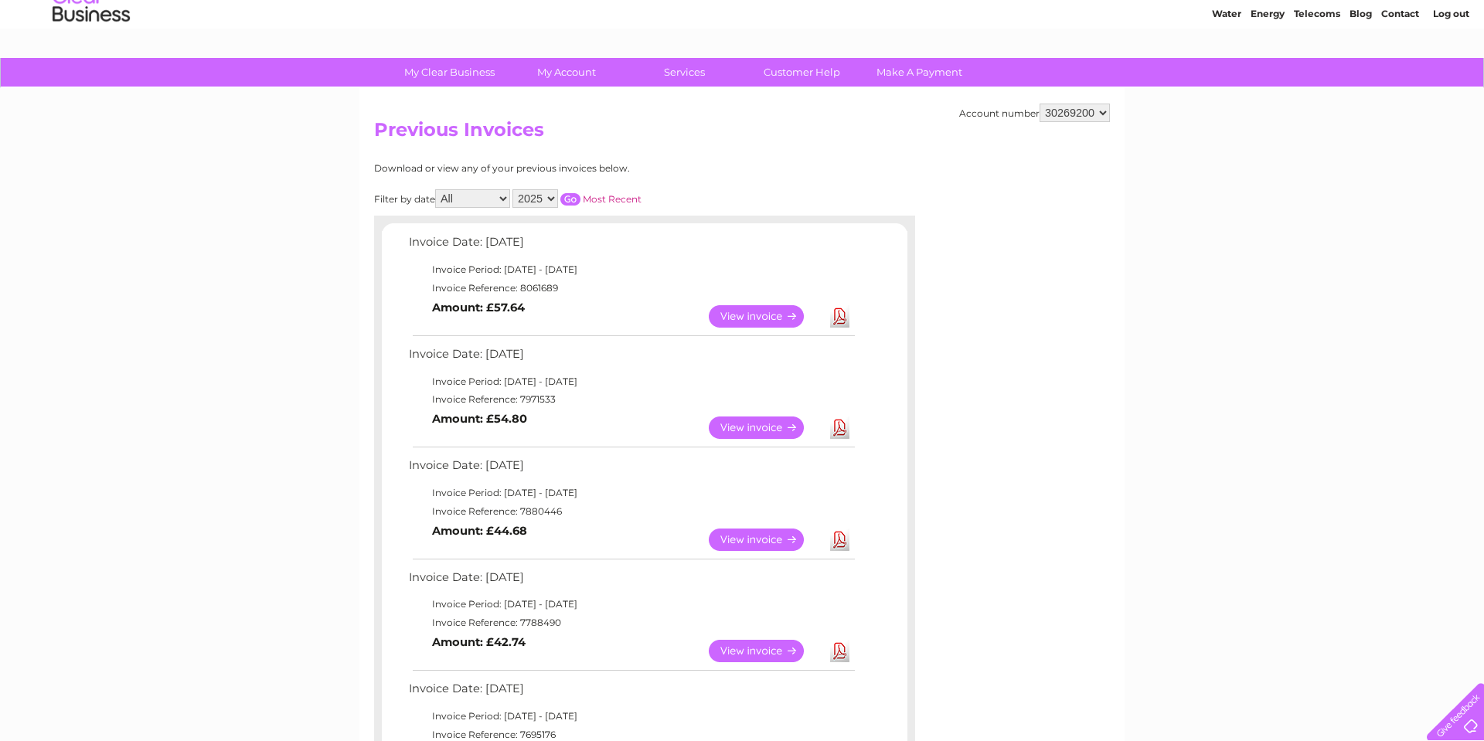
scroll to position [0, 0]
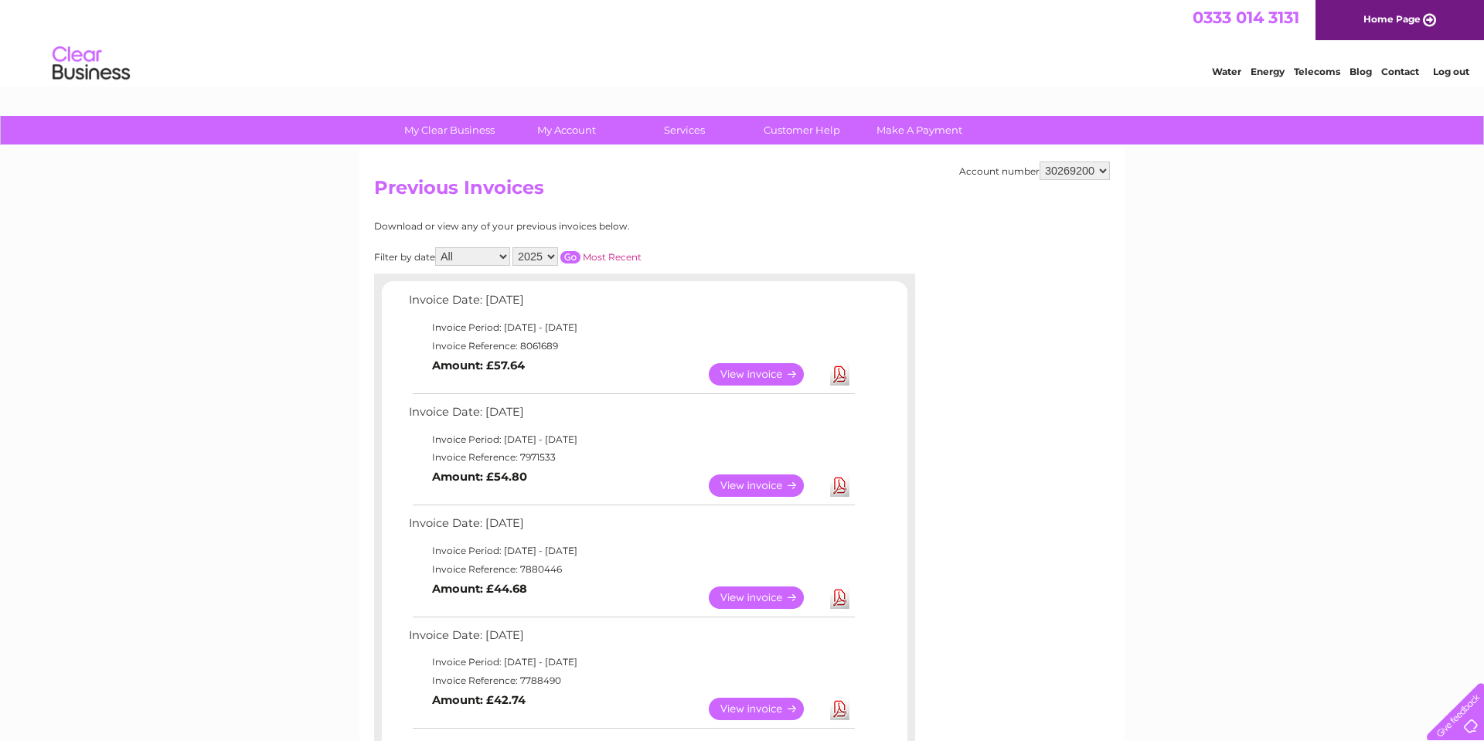
click at [737, 371] on link "View" at bounding box center [766, 374] width 114 height 22
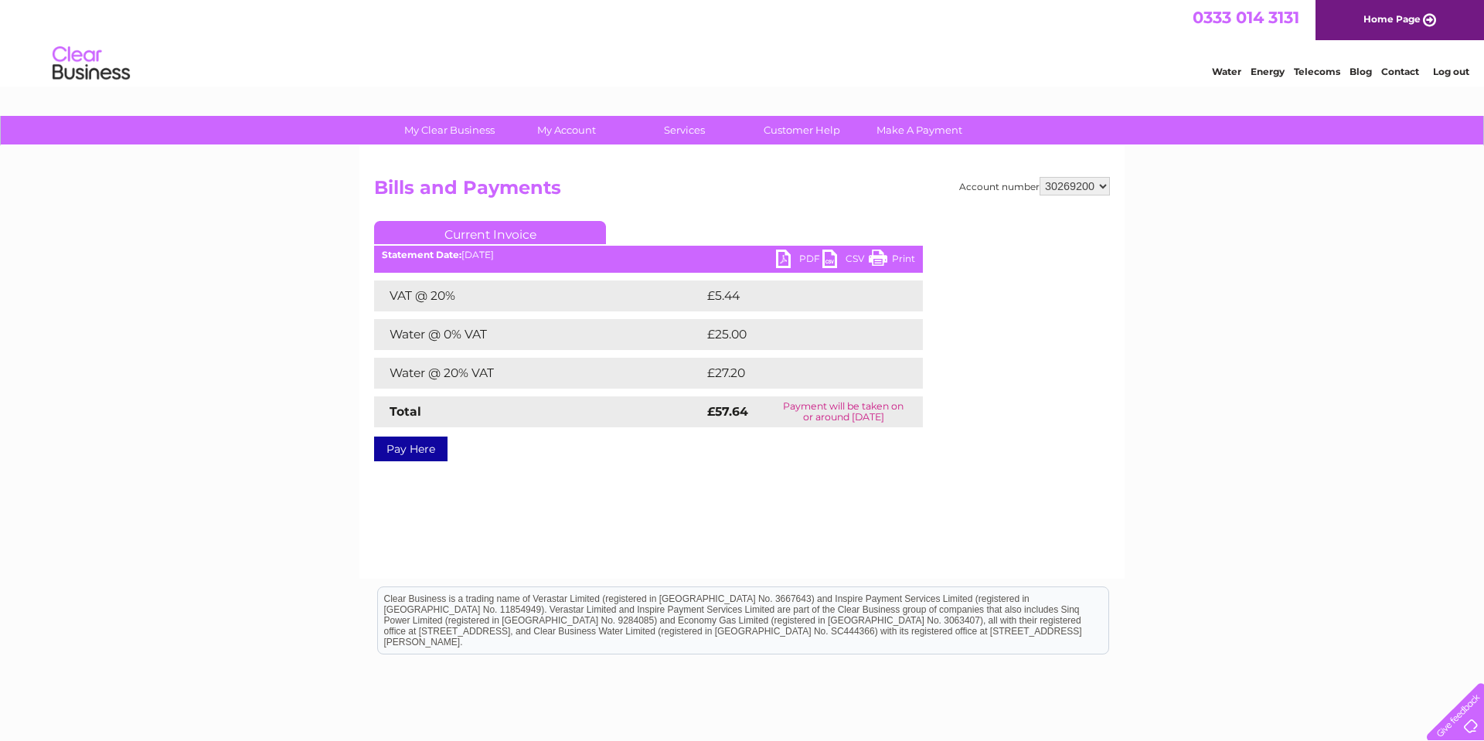
click at [805, 257] on link "PDF" at bounding box center [799, 261] width 46 height 22
